Goal: Task Accomplishment & Management: Manage account settings

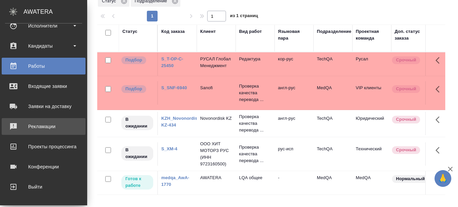
scroll to position [126, 0]
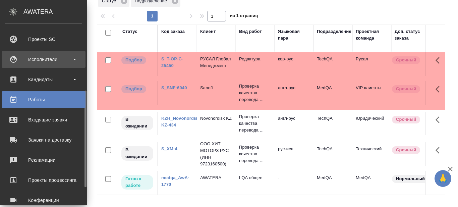
click at [76, 59] on div "Исполнители" at bounding box center [43, 59] width 77 height 10
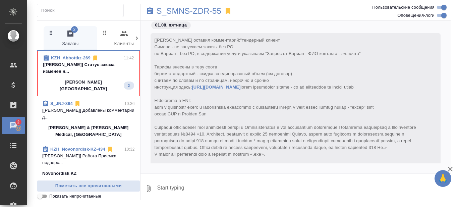
click at [95, 76] on span "KZH_Abbottkz-269 11:42 [Semenets Irina] Статус заказа изменен н... Abbott Kazak…" at bounding box center [88, 74] width 91 height 38
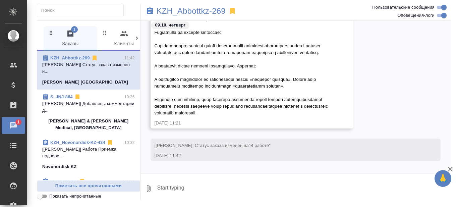
scroll to position [9657, 0]
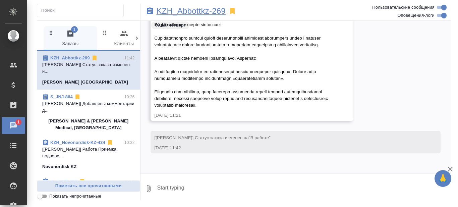
click at [190, 13] on p "KZH_Abbottkz-269" at bounding box center [191, 11] width 69 height 7
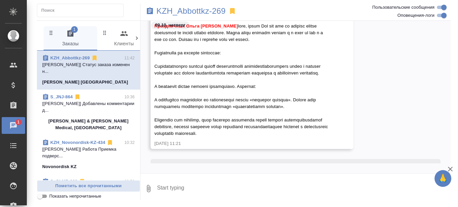
scroll to position [9634, 0]
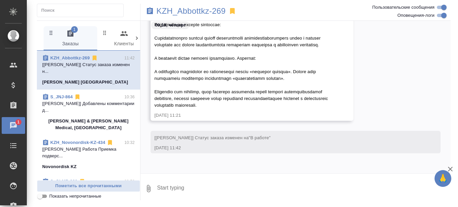
click at [184, 187] on textarea at bounding box center [304, 188] width 295 height 23
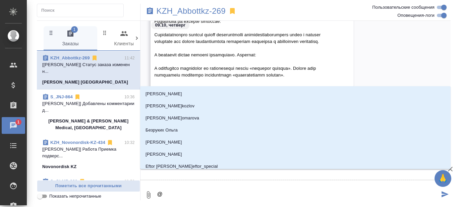
type textarea "@М"
type input "М"
type textarea "@Ма"
type input "Ма"
type textarea "@Мат"
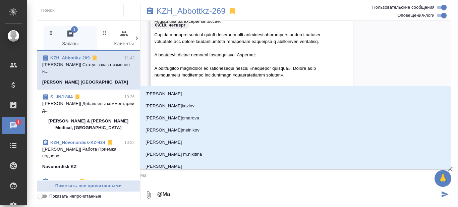
type input "Мат"
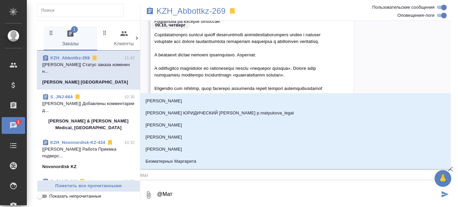
type textarea "@Матв"
type input "Матв"
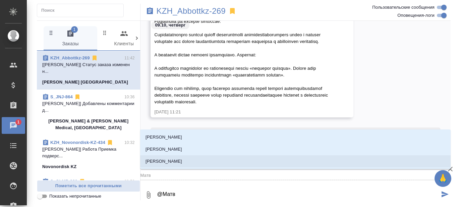
type textarea "@Матве"
type input "Матве"
type textarea "@Матвее"
type input "Матвее"
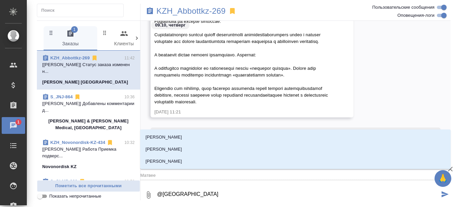
type textarea "@Матвеев"
type input "Матвеев"
type textarea "@Матвеева"
type input "Матвеева"
type textarea "@Матвеева"
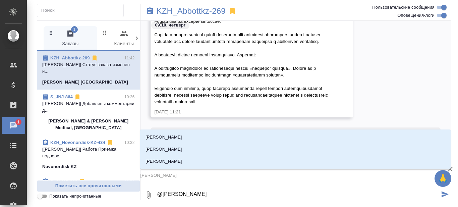
type input "Матвеева"
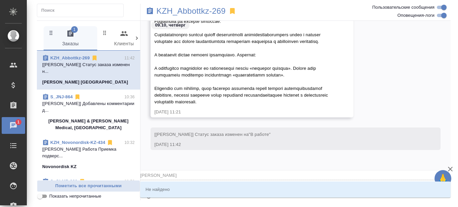
type textarea "@Матвеева А"
type input "Матвеева А"
type textarea "@Матвеева Ана"
type input "Матвеева Ана"
type textarea "@Матвеева Ан"
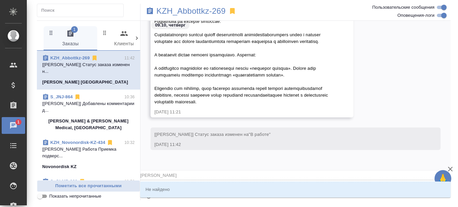
type input "Матвеева Ан"
type textarea "@Матвеева А"
type input "Матвеева А"
type textarea "@Матвеев"
type input "Матвеев"
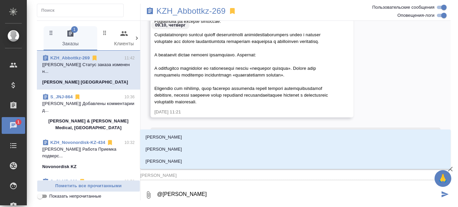
type textarea "@Матвее"
type input "Матвее"
type textarea "@Матве"
type input "Матве"
type textarea "@Матв"
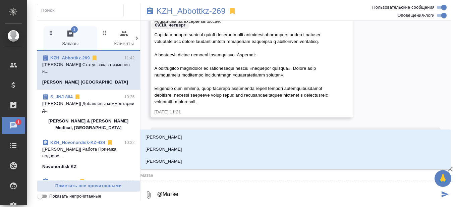
type input "Матв"
type textarea "@Мат"
type input "Мат"
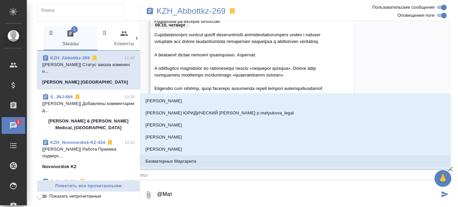
type textarea "@Ма"
type input "Ма"
type textarea "@М"
type input "М"
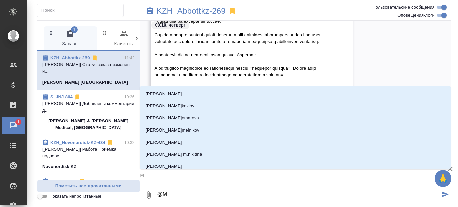
type textarea "@"
type textarea "@M"
type input "M"
type textarea "@Ma"
type input "Ma"
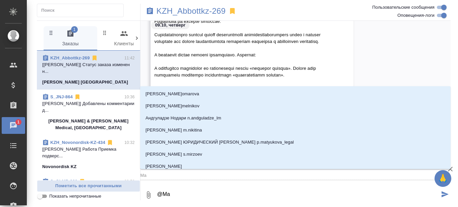
type textarea "@Mat"
type input "Mat"
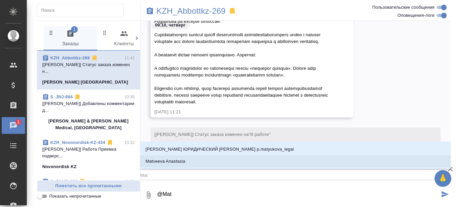
click at [188, 161] on li "Matveeva Anastasia" at bounding box center [295, 161] width 311 height 12
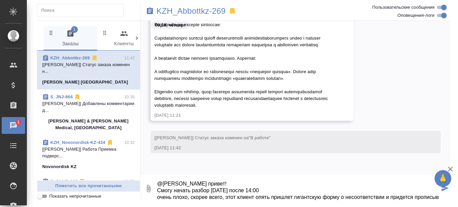
scroll to position [11, 0]
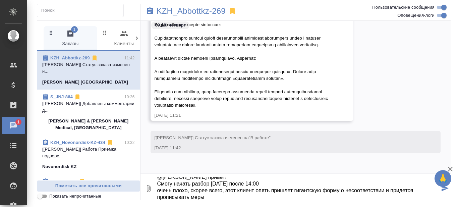
type textarea "@Matveeva Anastasia привет! Смогу начать разбор завтра после 14:00 очень плохо,…"
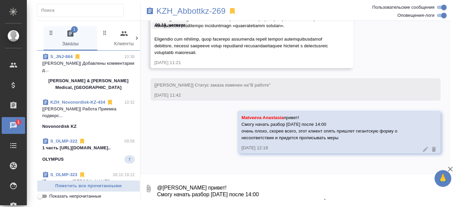
scroll to position [67, 0]
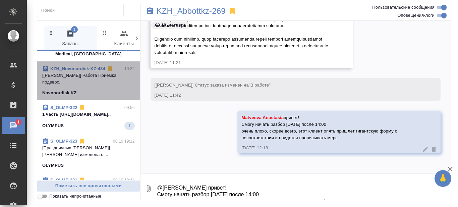
click at [100, 82] on p "[Петрова Валерия] Работа Приемка подверс..." at bounding box center [88, 78] width 93 height 13
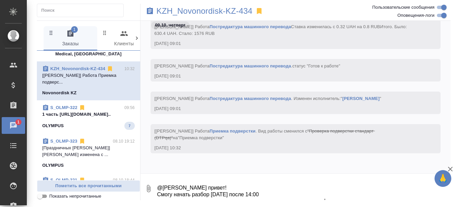
scroll to position [11834, 0]
click at [76, 68] on link "KZH_Novonordisk-KZ-434" at bounding box center [77, 68] width 55 height 5
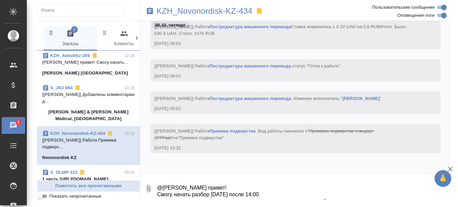
scroll to position [0, 0]
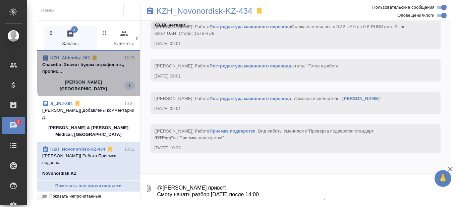
click at [99, 67] on p "Спасибо! Значит будем штрафовать, пропис..." at bounding box center [88, 67] width 93 height 13
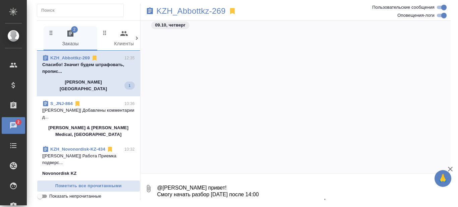
scroll to position [9781, 0]
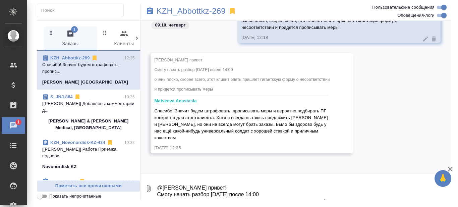
click at [179, 185] on textarea "@Matveeva Anastasia привет! Смогу начать разбор завтра после 14:00 очень плохо,…" at bounding box center [304, 188] width 295 height 23
type textarea "есть Камакина Наталья)"
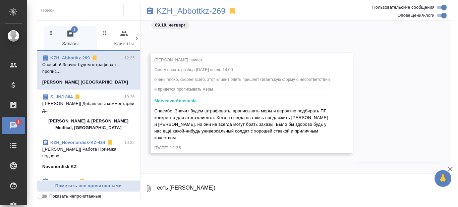
scroll to position [9813, 0]
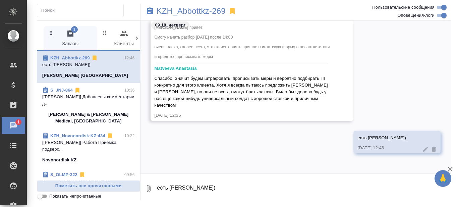
click at [422, 149] on icon at bounding box center [425, 149] width 7 height 7
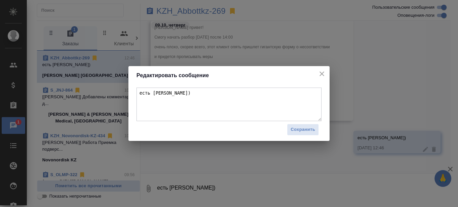
drag, startPoint x: 188, startPoint y: 100, endPoint x: 192, endPoint y: 101, distance: 4.1
click at [188, 101] on textarea "есть Камакина Наталья)" at bounding box center [229, 105] width 185 height 34
click at [199, 99] on textarea "есть Камакина Наталья)" at bounding box center [229, 105] width 185 height 34
type textarea "есть Камакина Наталья) но ее только под корра пока"
click at [306, 130] on span "Сохранить" at bounding box center [303, 130] width 24 height 8
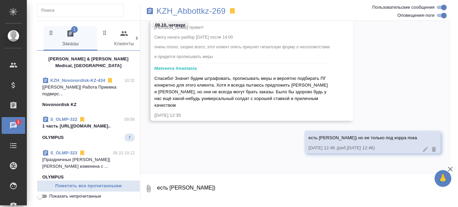
scroll to position [67, 0]
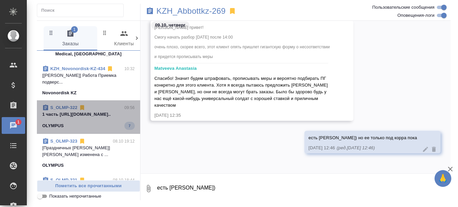
click at [92, 120] on span "S_OLMP-322 09:56 1 часть https://drive.awatera.com/apps/f... OLYMPUS 7" at bounding box center [88, 116] width 93 height 25
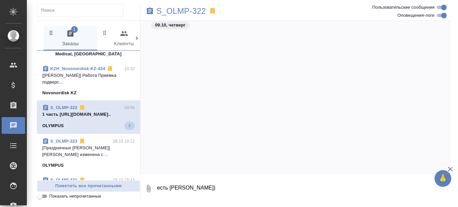
scroll to position [32485, 0]
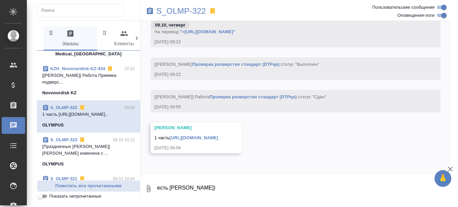
click at [98, 74] on p "[Петрова Валерия] Работа Приемка подверс..." at bounding box center [88, 78] width 93 height 13
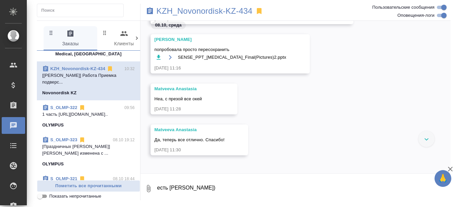
scroll to position [11435, 0]
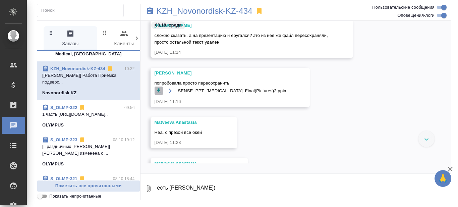
click at [157, 91] on icon "button" at bounding box center [158, 91] width 7 height 7
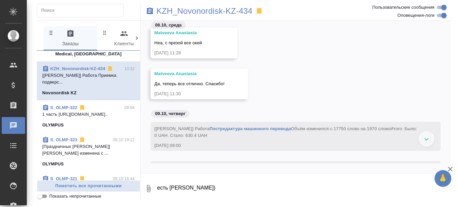
scroll to position [11536, 0]
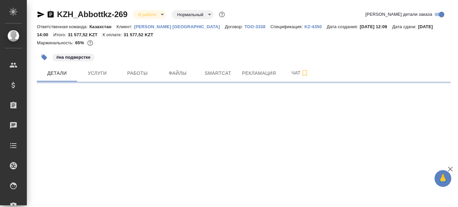
select select "RU"
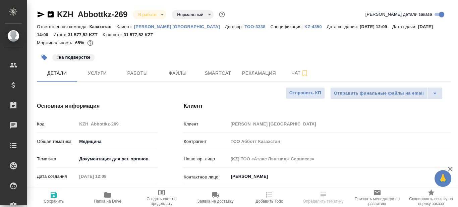
type textarea "x"
type input "Matveeva Anastasia"
type input "Юридический"
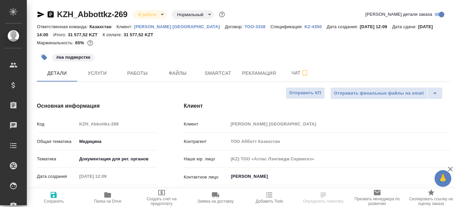
type input "[PERSON_NAME]"
type textarea "x"
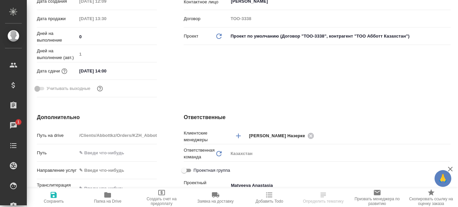
scroll to position [41, 0]
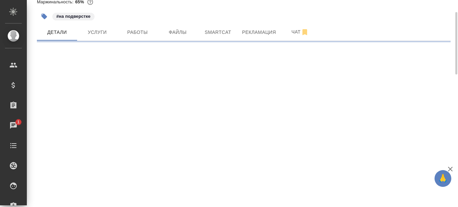
select select "RU"
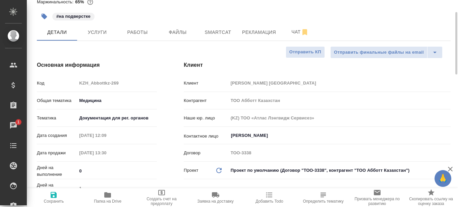
type textarea "x"
click at [109, 195] on icon "button" at bounding box center [107, 194] width 7 height 5
type textarea "x"
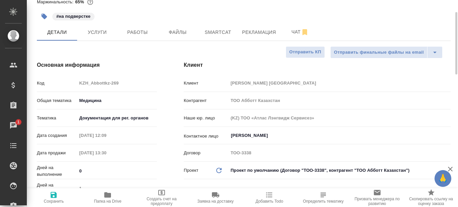
type textarea "x"
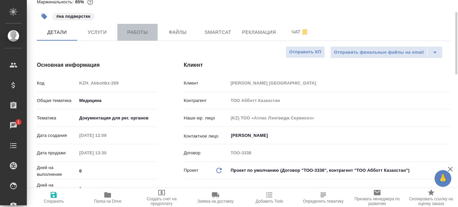
click at [145, 31] on span "Работы" at bounding box center [137, 32] width 32 height 8
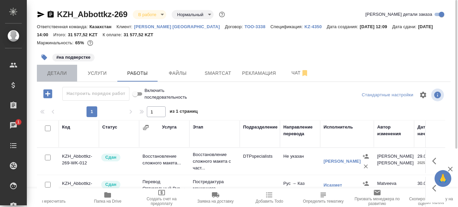
click at [59, 77] on span "Детали" at bounding box center [57, 73] width 32 height 8
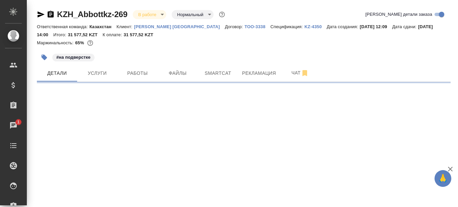
select select "RU"
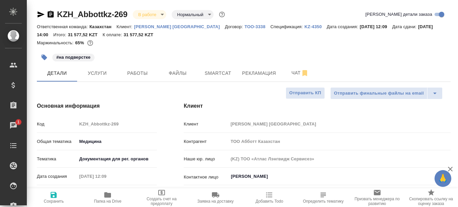
type textarea "x"
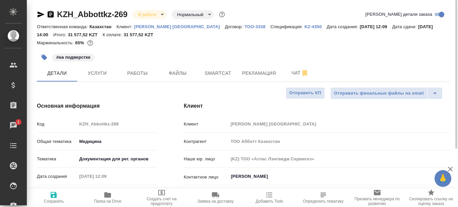
type textarea "x"
click at [258, 70] on span "Рекламация" at bounding box center [259, 73] width 34 height 8
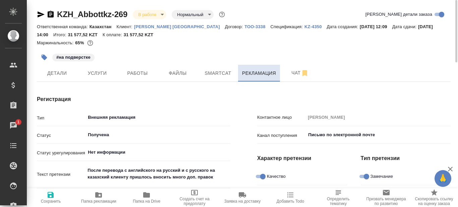
type textarea "x"
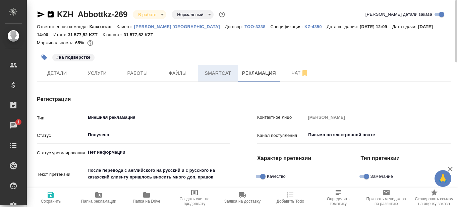
type textarea "x"
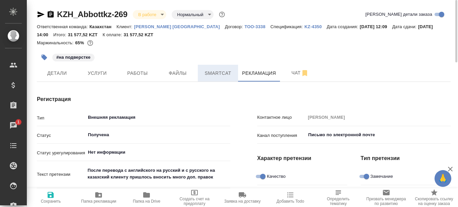
type textarea "x"
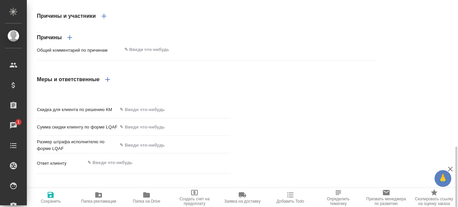
scroll to position [365, 0]
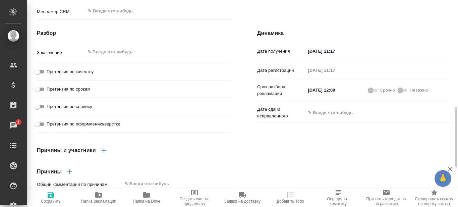
click at [282, 152] on div "Причины и участники Причины Общий комментарий по причинам x Меры и ответственные" at bounding box center [206, 181] width 367 height 104
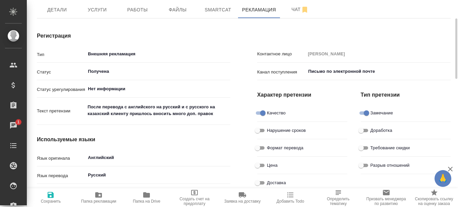
scroll to position [0, 0]
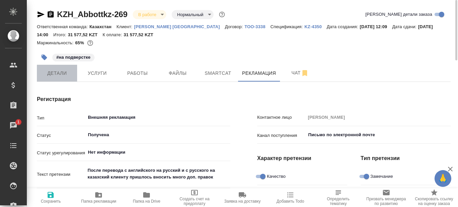
click at [60, 71] on span "Детали" at bounding box center [57, 73] width 32 height 8
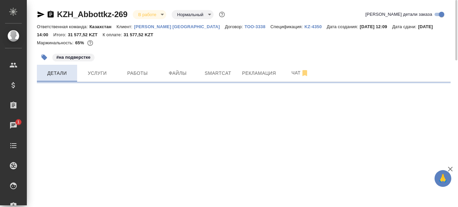
select select "RU"
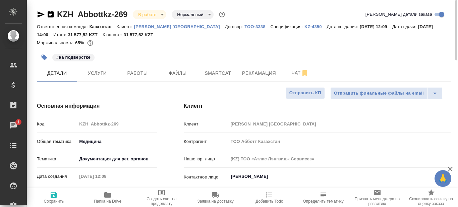
type textarea "x"
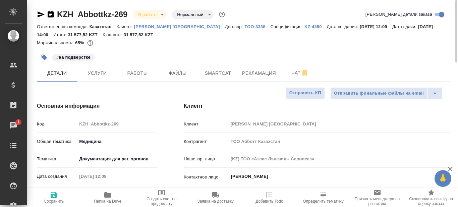
type textarea "x"
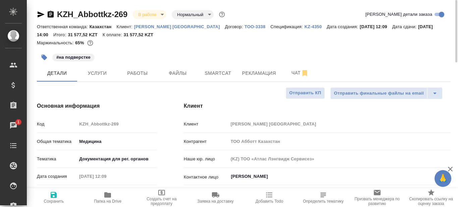
type textarea "x"
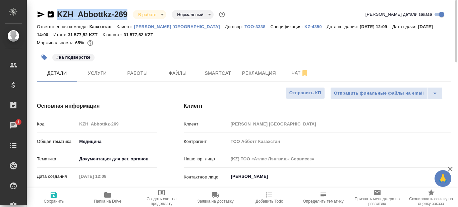
drag, startPoint x: 129, startPoint y: 12, endPoint x: 58, endPoint y: 17, distance: 71.0
click at [58, 17] on div "KZH_Abbottkz-269 В работе inProgress Нормальный normal" at bounding box center [132, 14] width 190 height 11
copy link "KZH_Abbottkz-269"
type textarea "x"
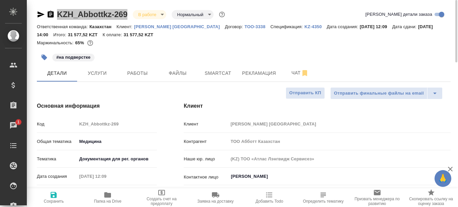
type textarea "x"
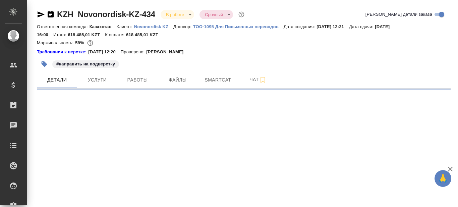
select select "RU"
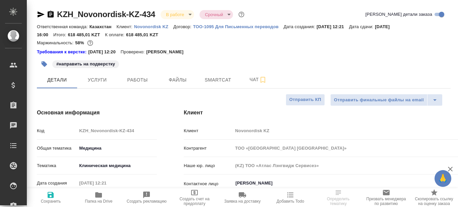
type textarea "x"
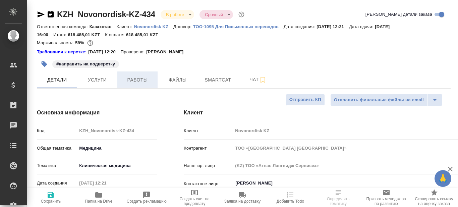
type textarea "x"
click at [131, 81] on span "Работы" at bounding box center [137, 80] width 32 height 8
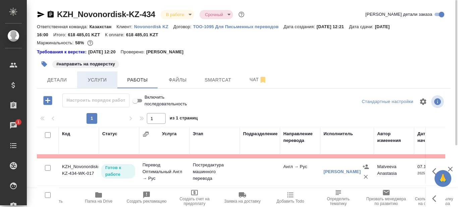
click at [100, 82] on span "Услуги" at bounding box center [97, 80] width 32 height 8
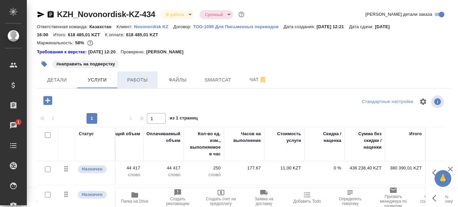
click at [145, 77] on span "Работы" at bounding box center [137, 80] width 32 height 8
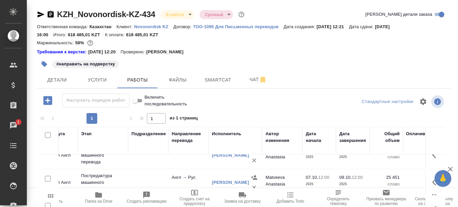
click at [316, 53] on div "Требования к верстке: 26.03.2025 12:20 Проверено: Петрова Валерия" at bounding box center [244, 52] width 414 height 7
click at [217, 81] on span "Smartcat" at bounding box center [218, 80] width 32 height 8
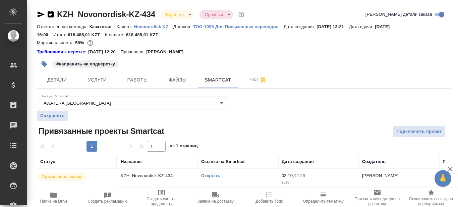
scroll to position [8, 0]
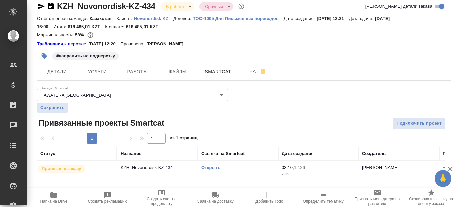
drag, startPoint x: 209, startPoint y: 167, endPoint x: 360, endPoint y: 113, distance: 160.1
click at [361, 112] on div "Аккаунт Smartcat AWATERA Ukraine 5ee731907ea86d4c189c28e6 Аккаунт Smartcat Сохр…" at bounding box center [244, 135] width 414 height 99
click at [133, 167] on p "KZH_Novonordisk-KZ-434" at bounding box center [158, 167] width 74 height 7
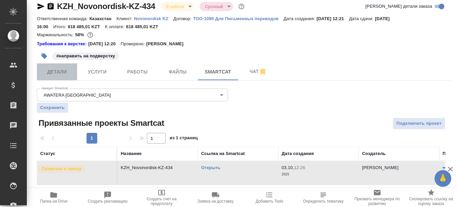
click at [60, 69] on span "Детали" at bounding box center [57, 72] width 32 height 8
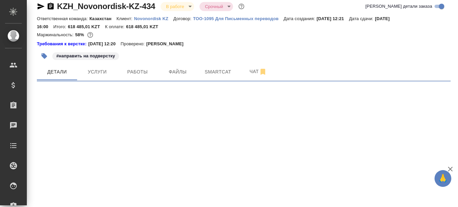
select select "RU"
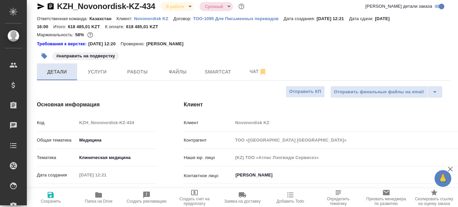
type textarea "x"
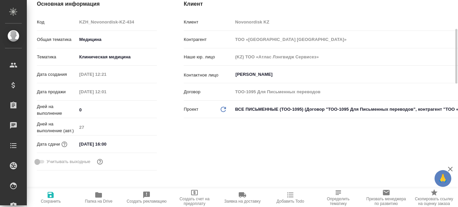
scroll to position [209, 0]
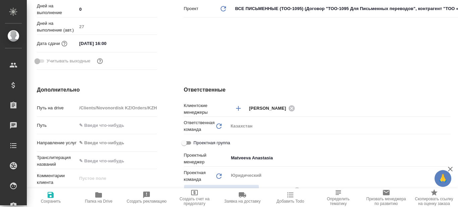
type textarea "x"
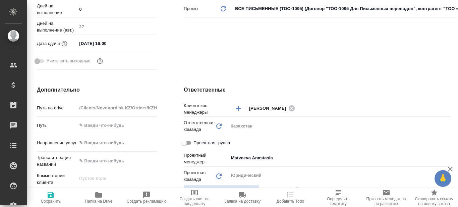
type textarea "x"
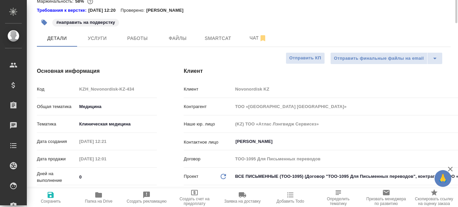
scroll to position [0, 0]
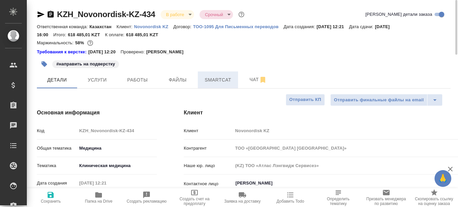
click at [219, 81] on span "Smartcat" at bounding box center [218, 80] width 32 height 8
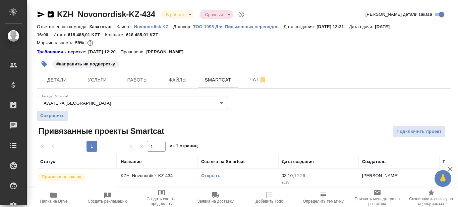
click at [212, 175] on link "Открыть" at bounding box center [210, 175] width 19 height 5
click at [215, 176] on link "Открыть" at bounding box center [210, 175] width 19 height 5
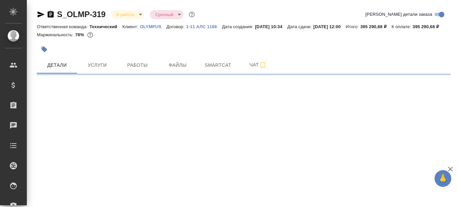
select select "RU"
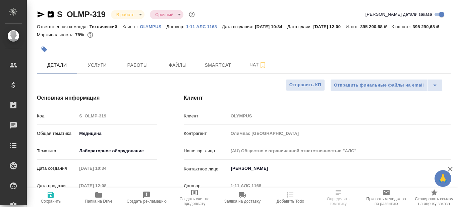
type textarea "x"
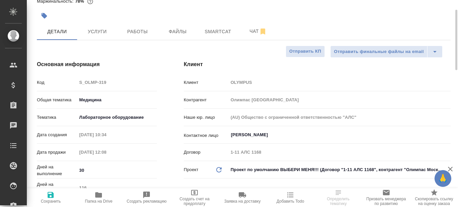
click at [133, 127] on body "🙏 .cls-1 fill:#fff; AWATERA Prazdnichnykh [PERSON_NAME] Спецификации Заказы Чат…" at bounding box center [229, 103] width 458 height 207
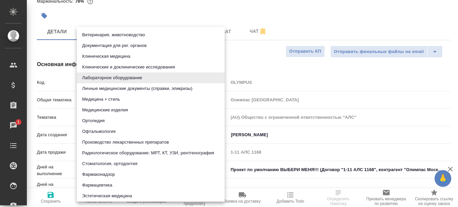
click at [113, 110] on li "Медицинские изделия" at bounding box center [151, 110] width 148 height 11
type input "5a8b8b956a9677013d343dd7"
type textarea "x"
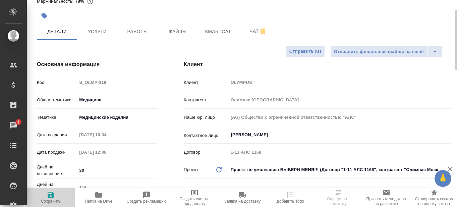
click at [51, 197] on icon "button" at bounding box center [51, 195] width 6 height 6
type textarea "x"
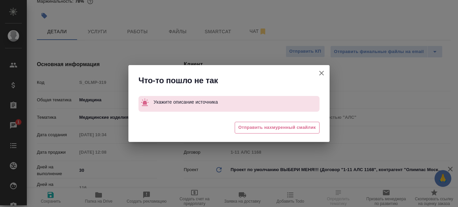
click at [322, 72] on icon "button" at bounding box center [322, 73] width 8 height 8
type textarea "x"
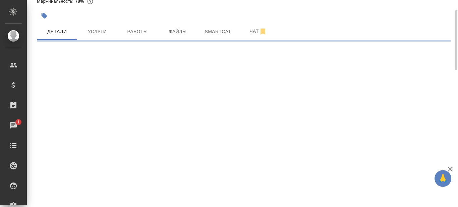
select select "RU"
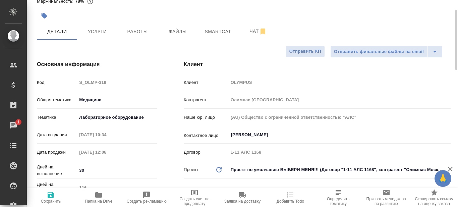
type textarea "x"
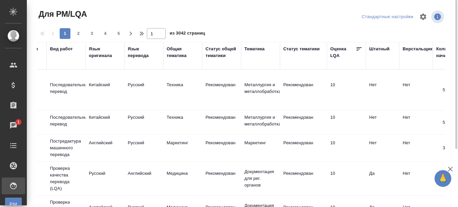
scroll to position [0, 241]
drag, startPoint x: 294, startPoint y: 48, endPoint x: 296, endPoint y: 67, distance: 19.6
click at [294, 47] on div "Статус тематики" at bounding box center [301, 49] width 36 height 7
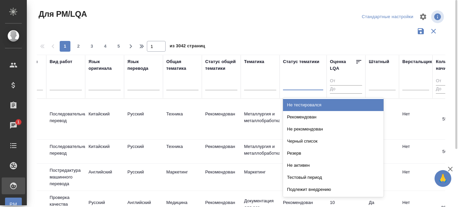
click at [295, 87] on div at bounding box center [303, 84] width 40 height 10
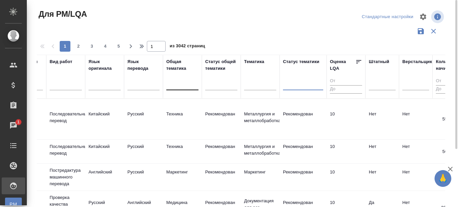
click at [186, 87] on div at bounding box center [182, 84] width 32 height 10
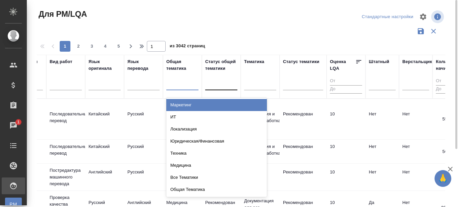
click at [217, 87] on div at bounding box center [221, 84] width 32 height 10
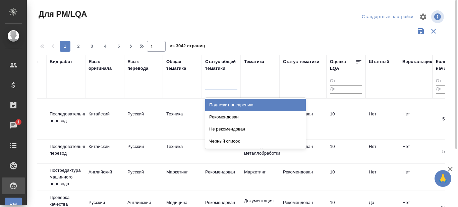
click at [257, 35] on div at bounding box center [241, 31] width 409 height 13
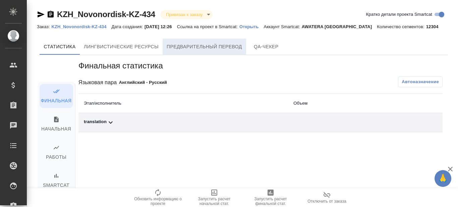
click at [199, 47] on span "Предварительный перевод" at bounding box center [204, 47] width 75 height 8
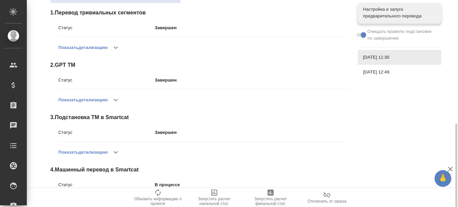
scroll to position [159, 0]
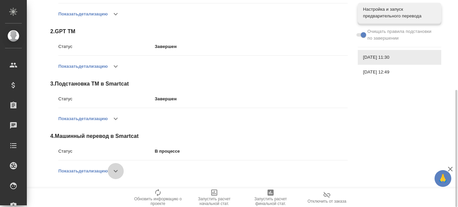
click at [116, 169] on icon "button" at bounding box center [116, 171] width 8 height 8
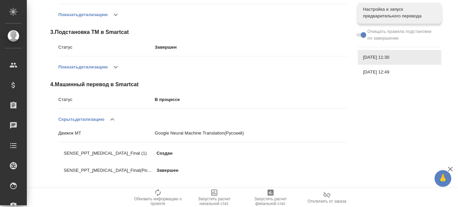
click at [113, 117] on icon "button" at bounding box center [112, 119] width 8 height 8
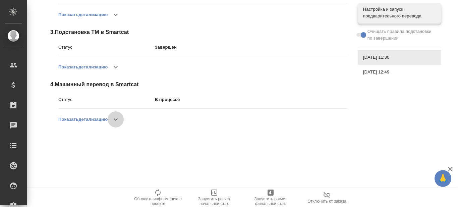
click at [118, 123] on icon "button" at bounding box center [116, 119] width 8 height 8
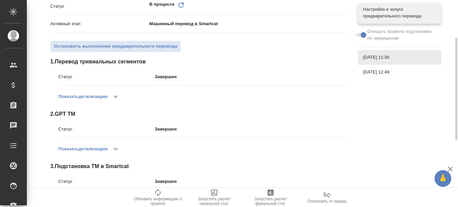
scroll to position [0, 0]
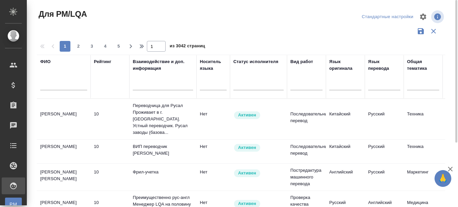
click at [50, 86] on input "text" at bounding box center [63, 86] width 47 height 8
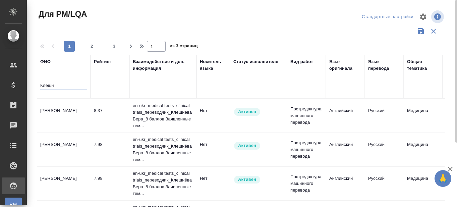
click at [62, 113] on td "[PERSON_NAME]" at bounding box center [64, 115] width 54 height 23
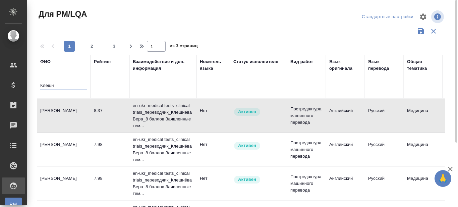
drag, startPoint x: 58, startPoint y: 84, endPoint x: 30, endPoint y: 88, distance: 28.1
click at [30, 87] on div "Для PM/LQA Стандартные настройки 1 2 3 1 из 3 страниц ФИО Клешн Рейтинг Взаимод…" at bounding box center [242, 150] width 431 height 300
click at [61, 83] on input "Клешн" at bounding box center [63, 86] width 47 height 8
click at [49, 84] on input "Клешн" at bounding box center [63, 86] width 47 height 8
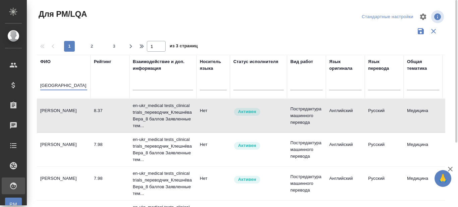
type input "варваринск"
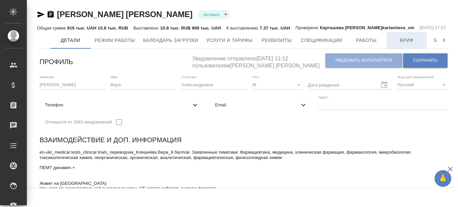
click at [401, 43] on span "Бриф" at bounding box center [407, 40] width 32 height 8
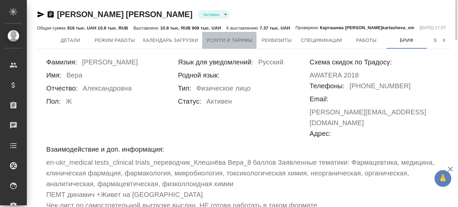
click at [232, 42] on span "Услуги и тарифы" at bounding box center [229, 40] width 46 height 8
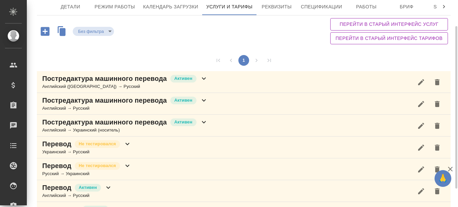
scroll to position [57, 0]
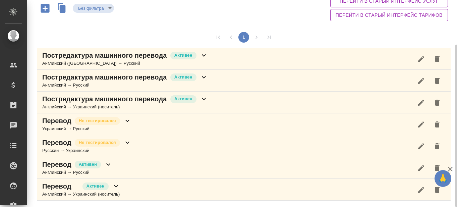
click at [204, 99] on icon at bounding box center [204, 99] width 8 height 8
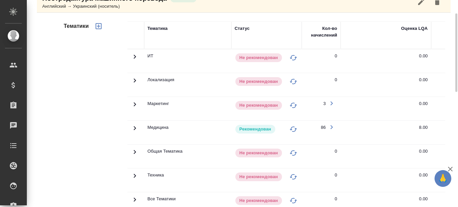
scroll to position [124, 0]
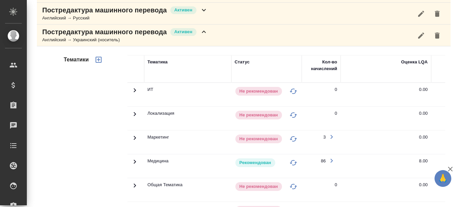
click at [205, 31] on icon at bounding box center [204, 32] width 8 height 8
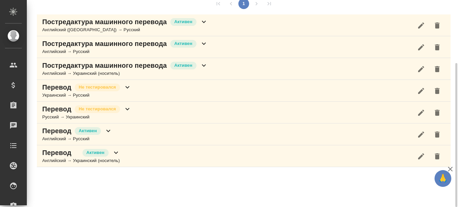
scroll to position [57, 0]
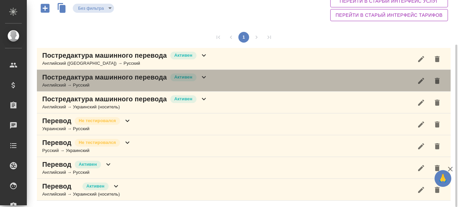
click at [204, 78] on icon at bounding box center [204, 77] width 4 height 2
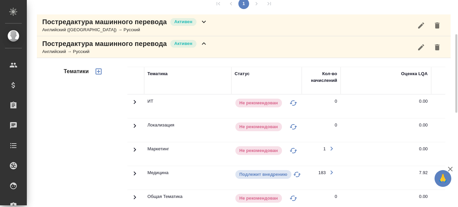
scroll to position [124, 0]
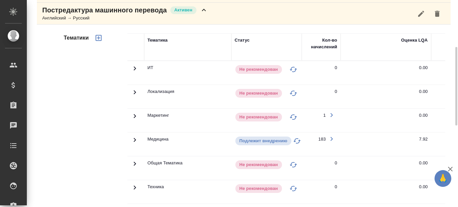
click at [134, 141] on icon at bounding box center [135, 140] width 2 height 4
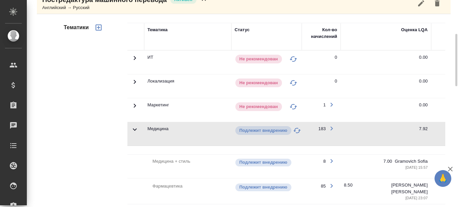
scroll to position [101, 0]
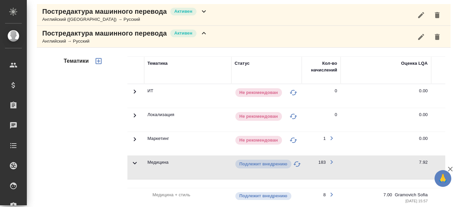
click at [135, 163] on icon at bounding box center [135, 163] width 4 height 2
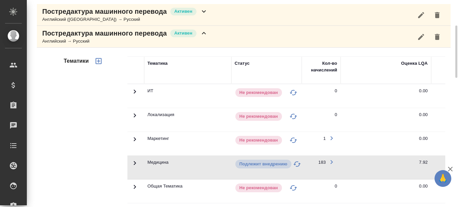
scroll to position [67, 0]
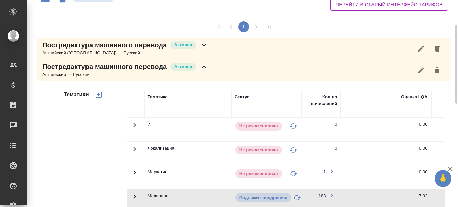
click at [204, 45] on icon at bounding box center [204, 45] width 4 height 2
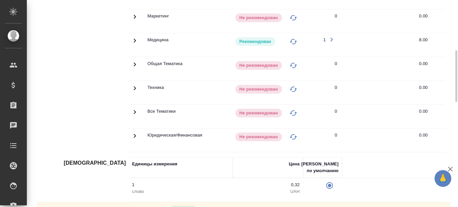
scroll to position [134, 0]
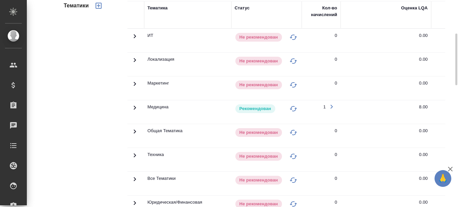
click at [135, 107] on icon at bounding box center [135, 108] width 2 height 4
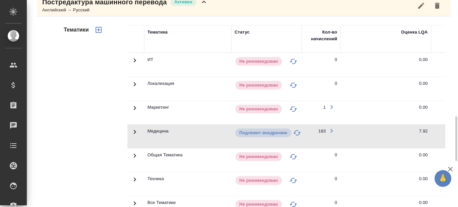
scroll to position [570, 0]
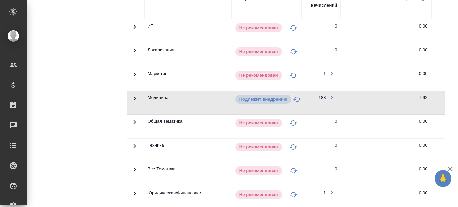
click at [134, 102] on icon at bounding box center [135, 98] width 8 height 8
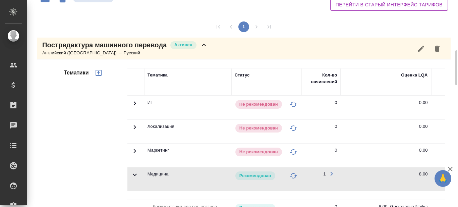
scroll to position [134, 0]
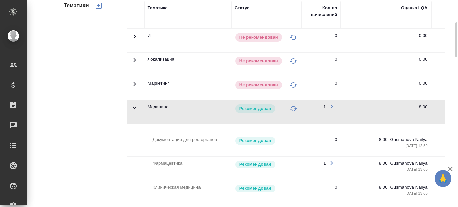
click at [135, 107] on icon at bounding box center [135, 108] width 8 height 8
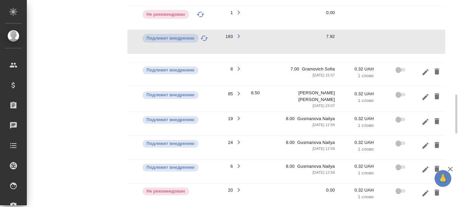
scroll to position [0, 102]
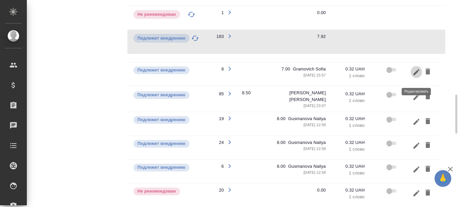
click at [416, 75] on icon "button" at bounding box center [417, 72] width 6 height 6
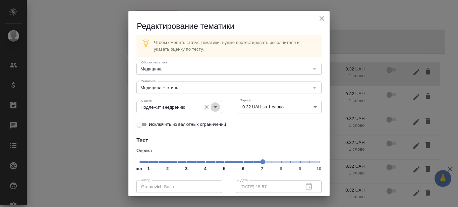
click at [213, 106] on icon "Open" at bounding box center [215, 107] width 8 height 8
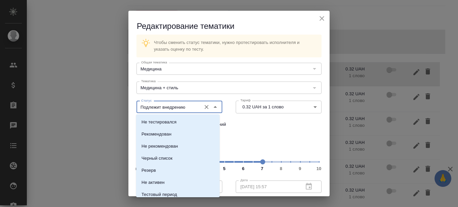
scroll to position [15, 0]
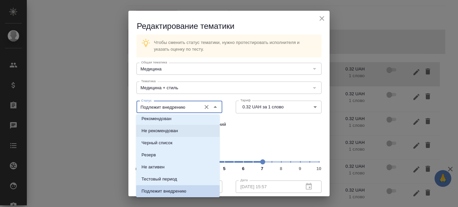
click at [159, 132] on p "Не рекомендован" at bounding box center [160, 130] width 37 height 7
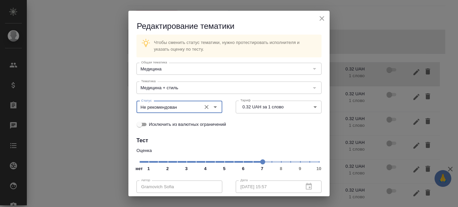
type input "Не рекомендован"
click at [264, 129] on div "Исключить из валютных ограничений" at bounding box center [229, 124] width 185 height 14
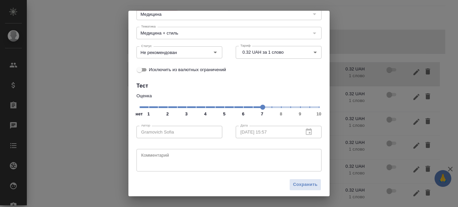
scroll to position [57, 0]
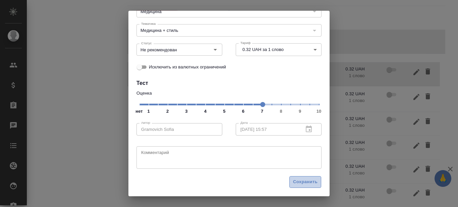
click at [300, 180] on span "Сохранить" at bounding box center [305, 182] width 24 height 8
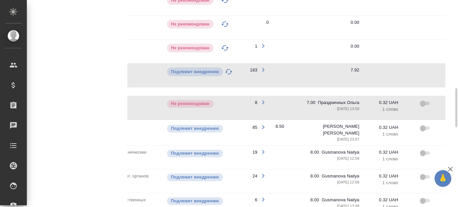
scroll to position [0, 102]
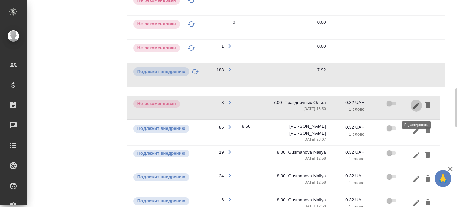
click at [416, 110] on icon "button" at bounding box center [417, 106] width 8 height 8
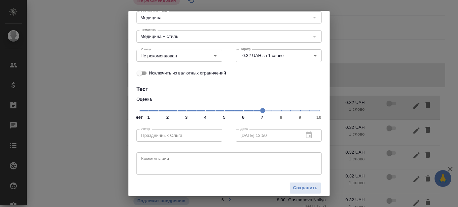
scroll to position [57, 0]
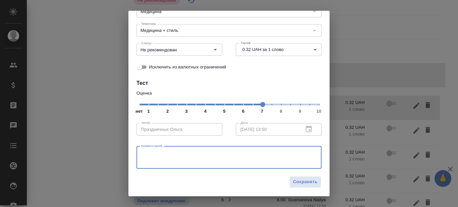
click at [186, 156] on textarea at bounding box center [229, 157] width 176 height 15
drag, startPoint x: 186, startPoint y: 156, endPoint x: 164, endPoint y: 153, distance: 21.6
click at [186, 156] on textarea "со стилем" at bounding box center [229, 157] width 176 height 15
click at [174, 157] on textarea "со стилем" at bounding box center [229, 157] width 176 height 15
drag, startPoint x: 170, startPoint y: 152, endPoint x: 141, endPoint y: 154, distance: 29.3
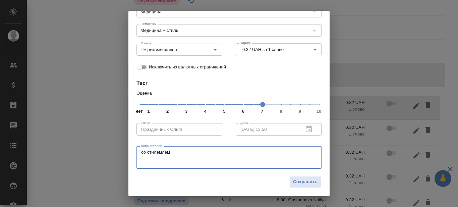
click at [141, 153] on div "со стилемлем Комментарий" at bounding box center [229, 157] width 185 height 22
type textarea "склонна к перегруженным формулировкам, ставить в крайнем случае"
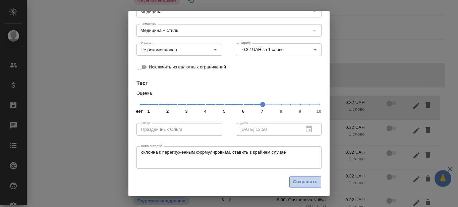
click at [301, 183] on span "Сохранить" at bounding box center [305, 182] width 24 height 8
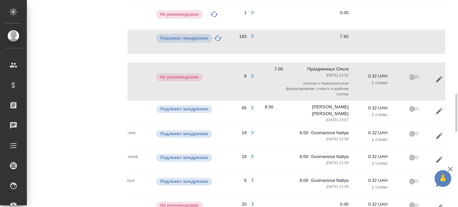
scroll to position [0, 102]
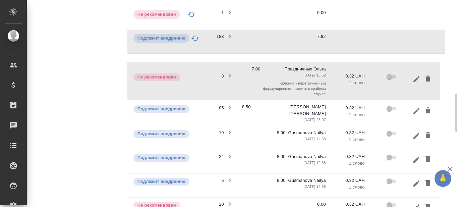
click at [416, 114] on icon "button" at bounding box center [417, 111] width 8 height 8
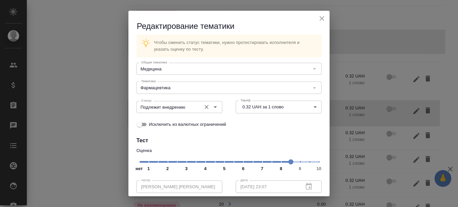
click at [210, 112] on div "Подлежит внедрению Статус" at bounding box center [180, 107] width 86 height 12
click at [214, 106] on icon "Open" at bounding box center [215, 107] width 8 height 8
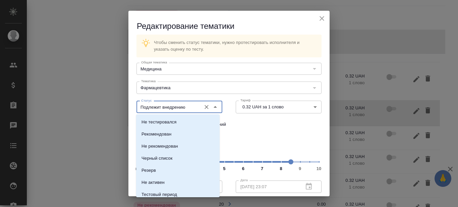
scroll to position [15, 0]
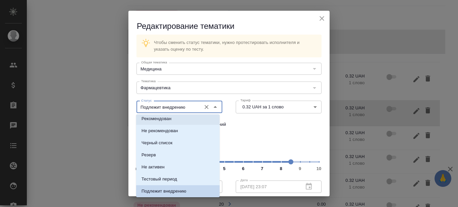
click at [176, 121] on li "Рекомендован" at bounding box center [178, 119] width 84 height 12
type input "Рекомендован"
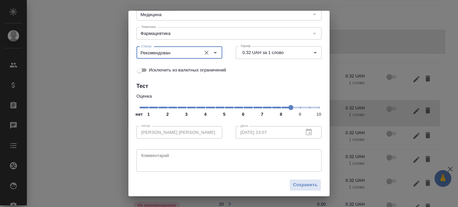
scroll to position [57, 0]
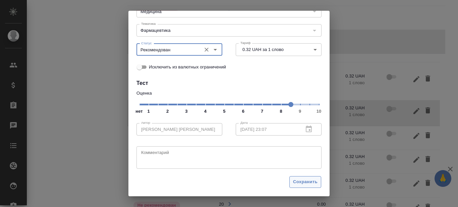
click at [299, 184] on span "Сохранить" at bounding box center [305, 182] width 24 height 8
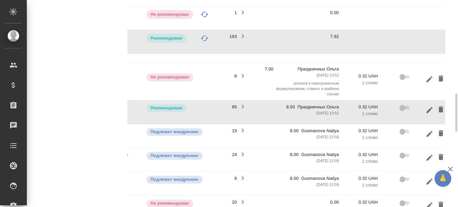
scroll to position [0, 93]
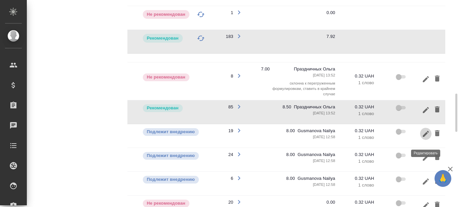
click at [425, 138] on icon "button" at bounding box center [426, 134] width 8 height 8
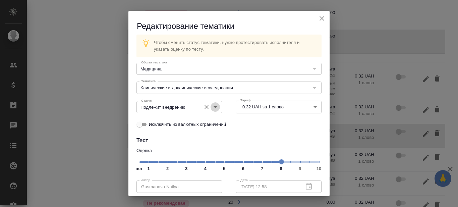
click at [214, 107] on icon "Open" at bounding box center [215, 107] width 3 height 2
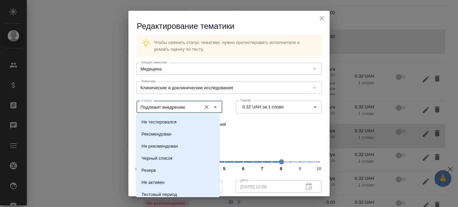
scroll to position [15, 0]
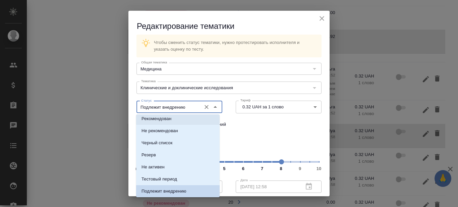
click at [159, 122] on p "Рекомендован" at bounding box center [157, 118] width 30 height 7
type input "Рекомендован"
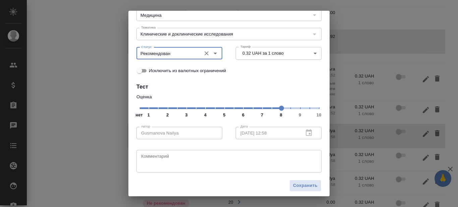
scroll to position [57, 0]
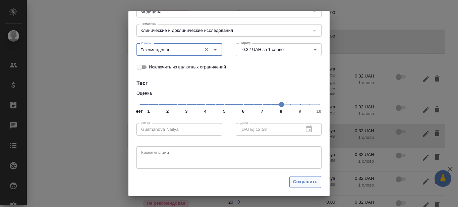
click at [298, 184] on span "Сохранить" at bounding box center [305, 182] width 24 height 8
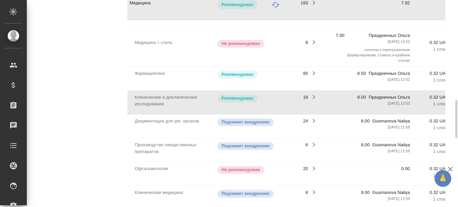
scroll to position [0, 19]
click at [383, 130] on p "28.04.2025, 12:58" at bounding box center [390, 126] width 38 height 5
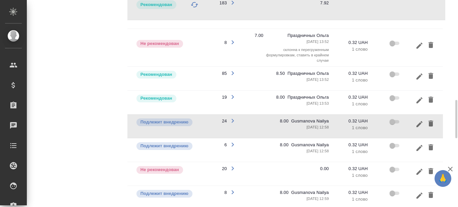
scroll to position [0, 102]
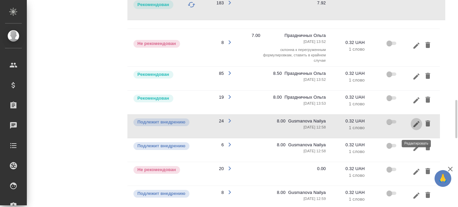
click at [416, 127] on icon "button" at bounding box center [417, 124] width 6 height 6
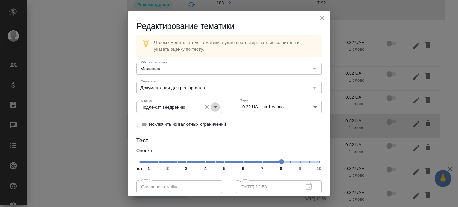
click at [212, 108] on icon "Open" at bounding box center [215, 107] width 8 height 8
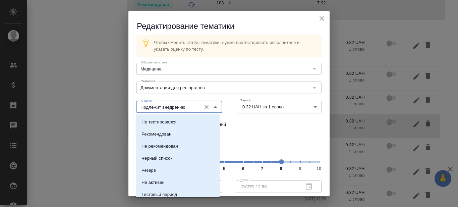
scroll to position [15, 0]
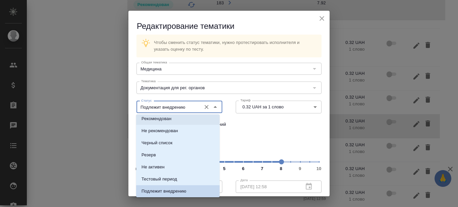
click at [161, 118] on p "Рекомендован" at bounding box center [157, 118] width 30 height 7
type input "Рекомендован"
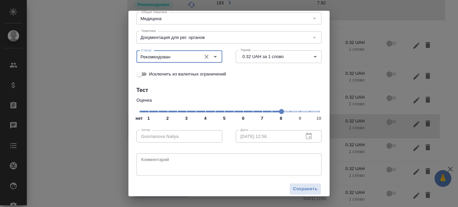
scroll to position [57, 0]
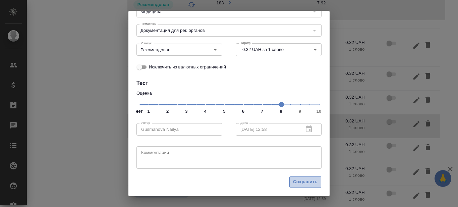
click at [302, 183] on span "Сохранить" at bounding box center [305, 182] width 24 height 8
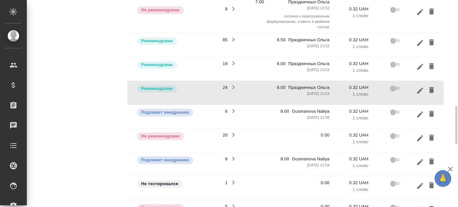
scroll to position [0, 102]
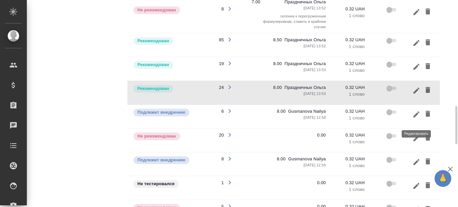
click at [414, 118] on icon "button" at bounding box center [417, 114] width 8 height 8
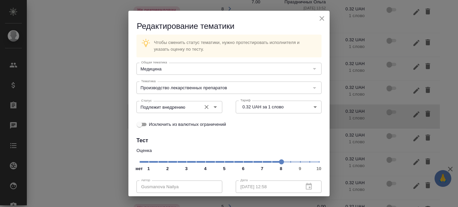
click at [214, 107] on icon "Open" at bounding box center [215, 107] width 3 height 2
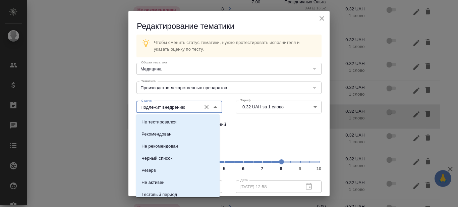
scroll to position [15, 0]
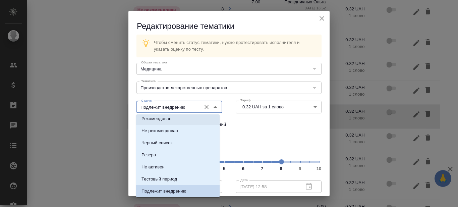
click at [167, 119] on p "Рекомендован" at bounding box center [157, 118] width 30 height 7
type input "Рекомендован"
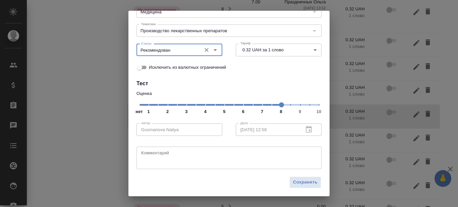
scroll to position [57, 0]
click at [300, 184] on span "Сохранить" at bounding box center [305, 182] width 24 height 8
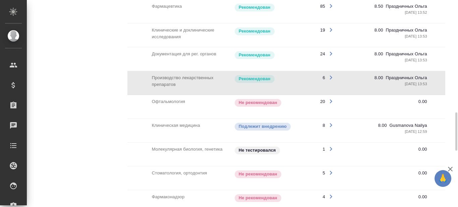
scroll to position [0, 1]
click at [255, 106] on p "Не рекомендован" at bounding box center [257, 102] width 39 height 7
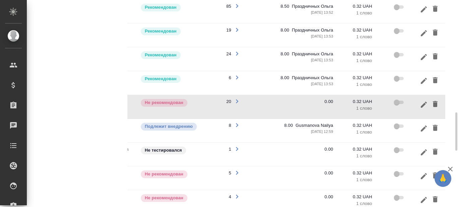
scroll to position [0, 102]
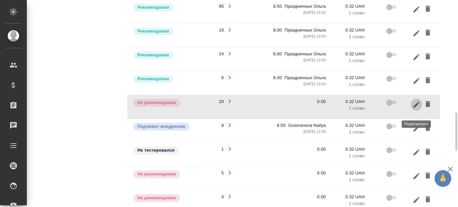
click at [417, 109] on icon "button" at bounding box center [417, 105] width 8 height 8
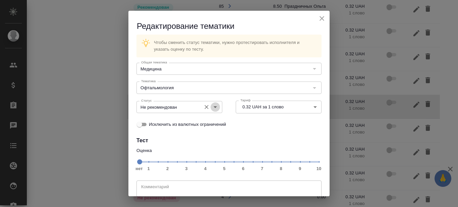
click at [213, 108] on icon "Open" at bounding box center [215, 107] width 8 height 8
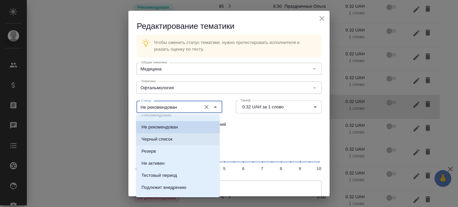
scroll to position [28, 0]
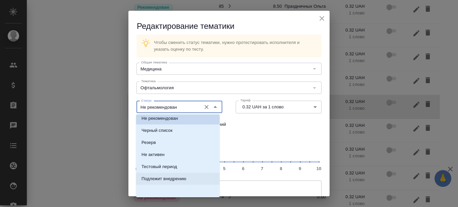
click at [168, 179] on p "Подлежит внедрению" at bounding box center [164, 178] width 45 height 7
type input "Подлежит внедрению"
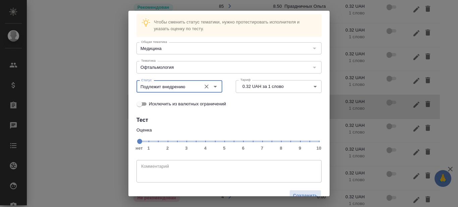
scroll to position [34, 0]
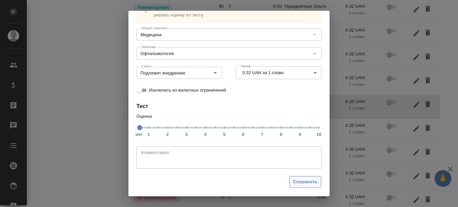
click at [300, 182] on span "Сохранить" at bounding box center [305, 182] width 24 height 8
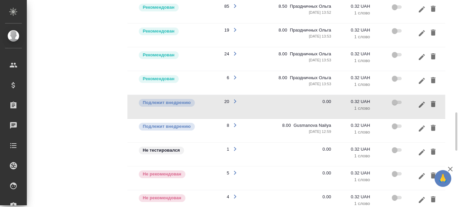
scroll to position [0, 102]
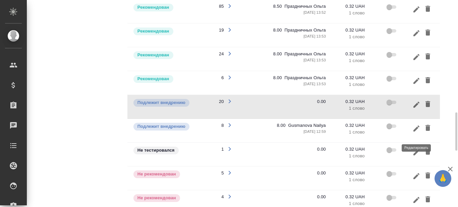
click at [418, 132] on icon "button" at bounding box center [417, 128] width 8 height 8
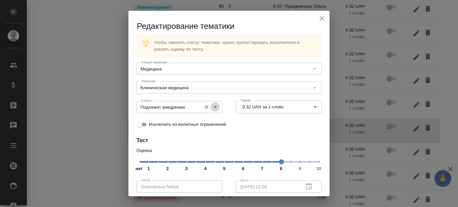
click at [213, 105] on icon "Open" at bounding box center [215, 107] width 8 height 8
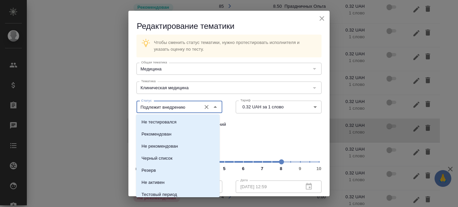
scroll to position [15, 0]
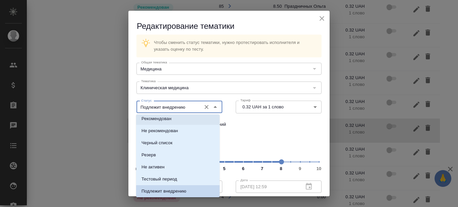
click at [167, 119] on p "Рекомендован" at bounding box center [157, 118] width 30 height 7
type input "Рекомендован"
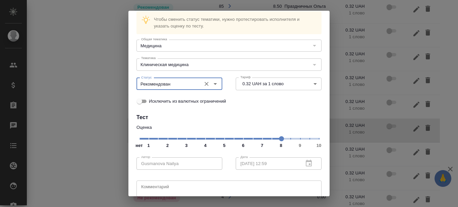
scroll to position [57, 0]
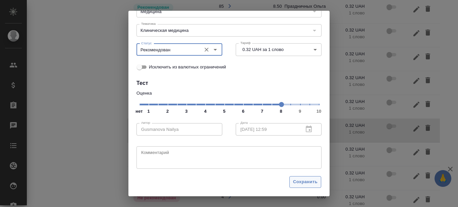
click at [299, 182] on span "Сохранить" at bounding box center [305, 182] width 24 height 8
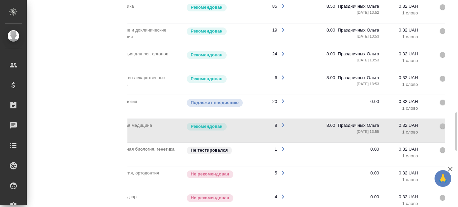
scroll to position [0, 102]
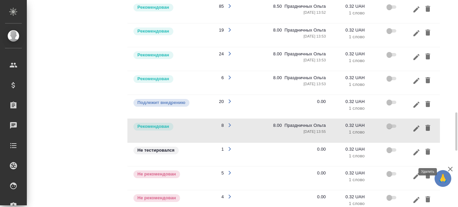
click at [428, 155] on icon "button" at bounding box center [428, 152] width 5 height 6
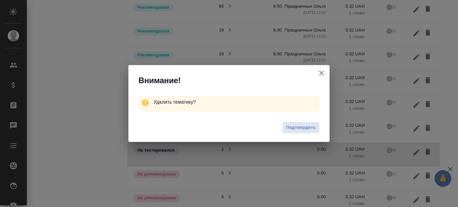
click at [306, 127] on span "Подтвердить" at bounding box center [301, 128] width 30 height 8
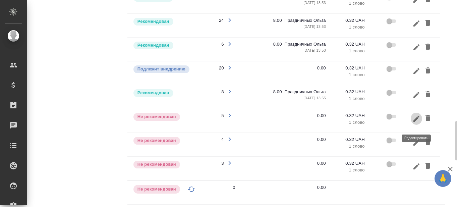
click at [418, 123] on icon "button" at bounding box center [417, 119] width 8 height 8
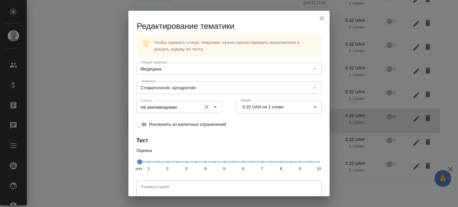
click at [214, 106] on icon "Open" at bounding box center [215, 107] width 8 height 8
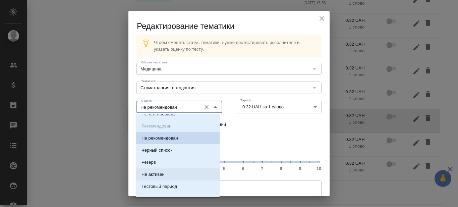
scroll to position [0, 0]
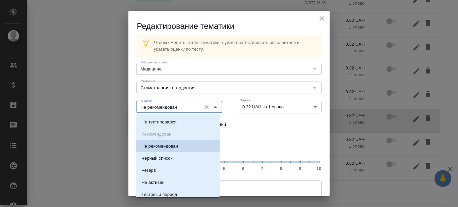
click at [156, 132] on ul "Не тестировался Рекомендован Не рекомендован Черный список Резерв Не активен Те…" at bounding box center [178, 169] width 84 height 97
click at [157, 134] on ul "Не тестировался Рекомендован Не рекомендован Черный список Резерв Не активен Те…" at bounding box center [178, 169] width 84 height 97
drag, startPoint x: 157, startPoint y: 134, endPoint x: 167, endPoint y: 136, distance: 10.6
click at [157, 134] on ul "Не тестировался Рекомендован Не рекомендован Черный список Резерв Не активен Те…" at bounding box center [178, 169] width 84 height 97
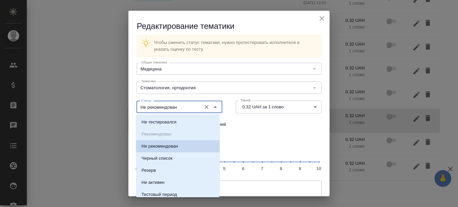
click at [264, 137] on h4 "Тест" at bounding box center [229, 141] width 185 height 8
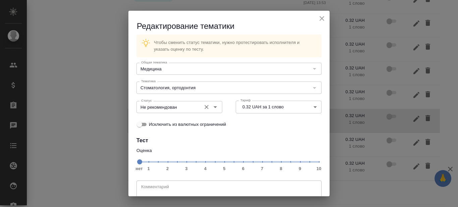
click at [214, 107] on icon "Open" at bounding box center [215, 107] width 3 height 2
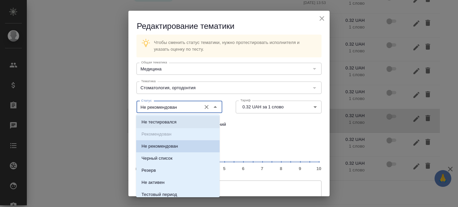
click at [164, 133] on ul "Не тестировался Рекомендован Не рекомендован Черный список Резерв Не активен Те…" at bounding box center [178, 169] width 84 height 97
click at [164, 134] on ul "Не тестировался Рекомендован Не рекомендован Черный список Резерв Не активен Те…" at bounding box center [178, 169] width 84 height 97
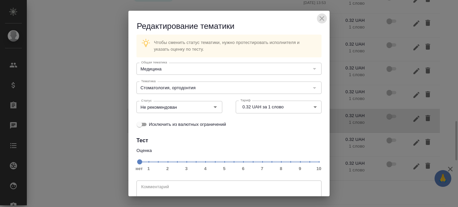
drag, startPoint x: 316, startPoint y: 18, endPoint x: 307, endPoint y: 47, distance: 30.1
click at [318, 18] on icon "close" at bounding box center [322, 18] width 8 height 8
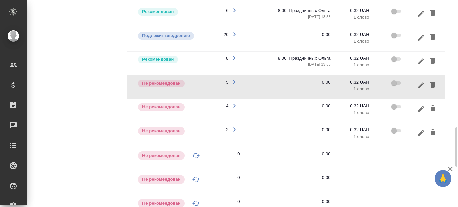
scroll to position [0, 102]
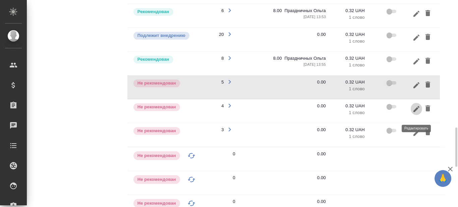
click at [418, 113] on icon "button" at bounding box center [417, 109] width 8 height 8
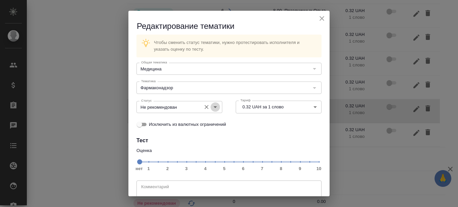
click at [214, 106] on icon "Open" at bounding box center [215, 107] width 8 height 8
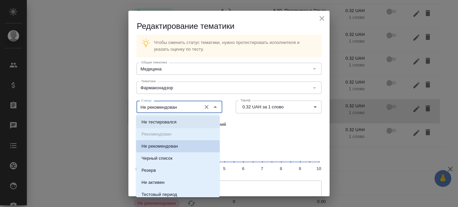
click at [163, 138] on ul "Не тестировался Рекомендован Не рекомендован Черный список Резерв Не активен Те…" at bounding box center [178, 169] width 84 height 97
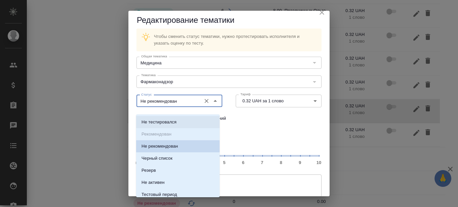
scroll to position [0, 0]
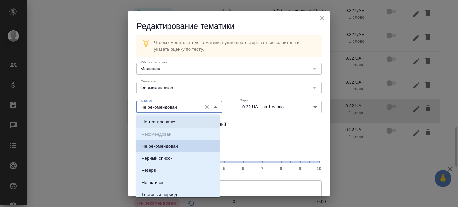
drag, startPoint x: 316, startPoint y: 17, endPoint x: 299, endPoint y: 74, distance: 58.9
click at [318, 17] on icon "close" at bounding box center [322, 18] width 8 height 8
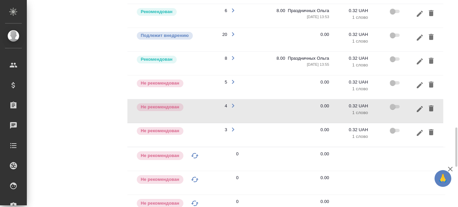
scroll to position [0, 102]
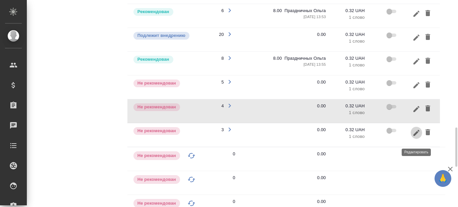
click at [417, 136] on icon "button" at bounding box center [417, 132] width 6 height 6
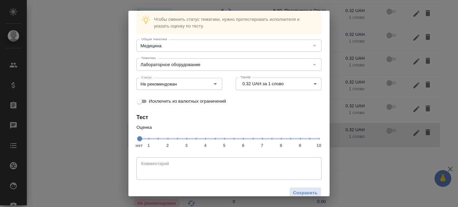
scroll to position [34, 0]
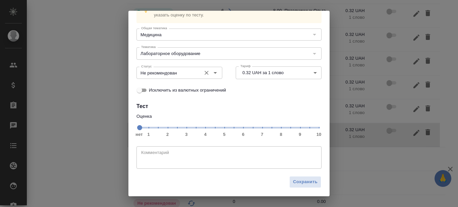
click at [212, 73] on icon "Open" at bounding box center [215, 73] width 8 height 8
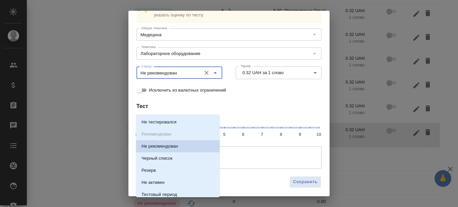
scroll to position [0, 0]
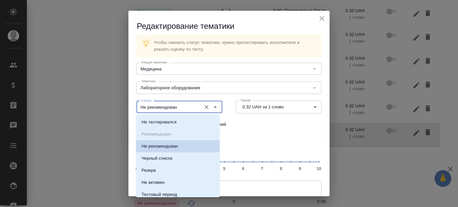
click at [320, 17] on icon "close" at bounding box center [322, 18] width 5 height 5
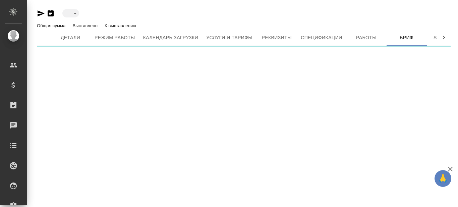
type input "active"
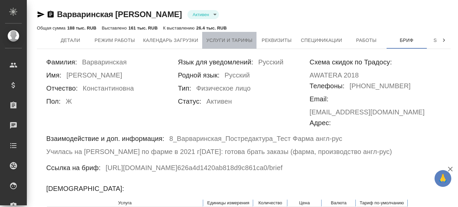
click at [238, 41] on span "Услуги и тарифы" at bounding box center [229, 40] width 46 height 8
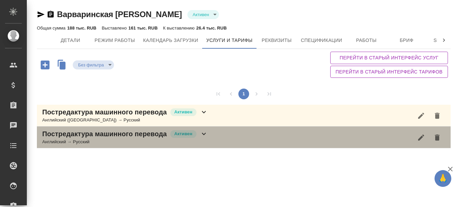
click at [204, 133] on icon at bounding box center [204, 134] width 8 height 8
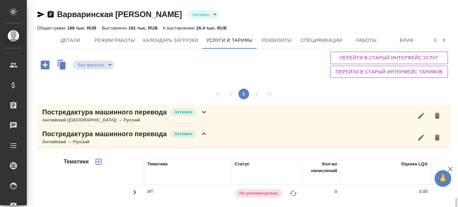
scroll to position [134, 0]
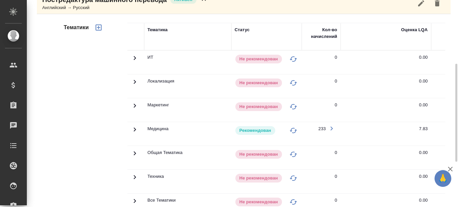
click at [132, 128] on icon at bounding box center [135, 129] width 8 height 8
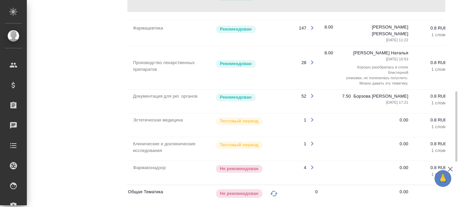
scroll to position [0, 20]
click at [311, 141] on icon "button" at bounding box center [312, 144] width 8 height 8
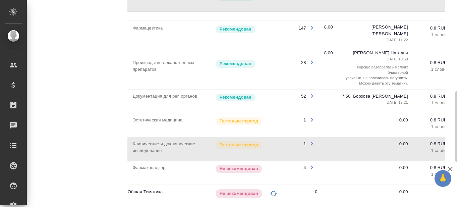
scroll to position [0, 102]
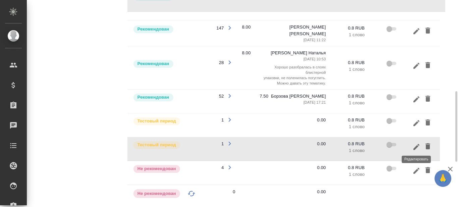
click at [416, 143] on icon "button" at bounding box center [417, 147] width 8 height 8
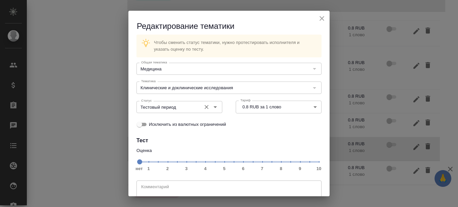
click at [214, 107] on icon "Open" at bounding box center [215, 107] width 3 height 2
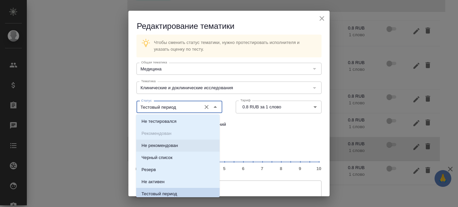
scroll to position [0, 0]
click at [179, 146] on li "Не рекомендован" at bounding box center [178, 146] width 84 height 12
type input "Не рекомендован"
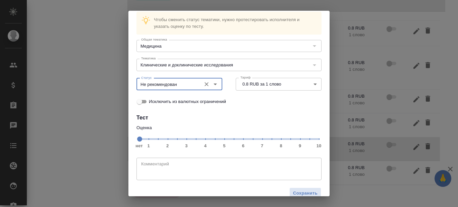
scroll to position [34, 0]
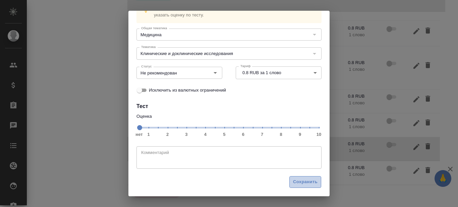
click at [302, 182] on span "Сохранить" at bounding box center [305, 182] width 24 height 8
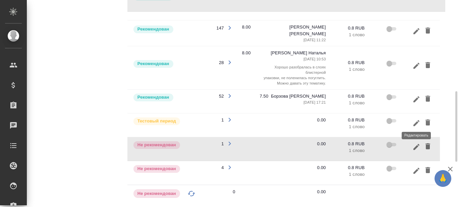
click at [418, 119] on icon "button" at bounding box center [417, 123] width 8 height 8
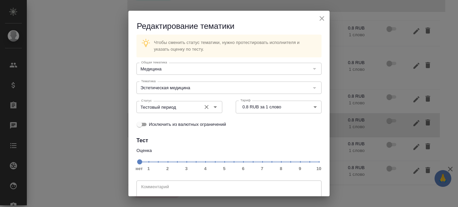
click at [214, 107] on icon "Open" at bounding box center [215, 107] width 3 height 2
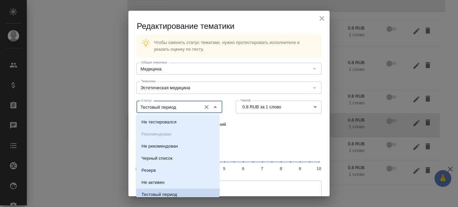
scroll to position [3, 0]
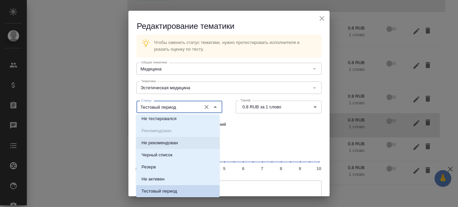
click at [172, 143] on p "Не рекомендован" at bounding box center [160, 143] width 37 height 7
type input "Не рекомендован"
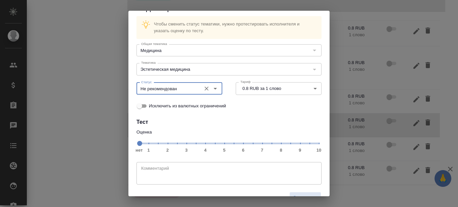
scroll to position [34, 0]
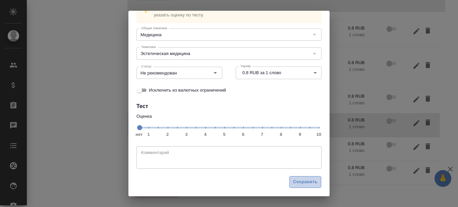
click at [299, 182] on span "Сохранить" at bounding box center [305, 182] width 24 height 8
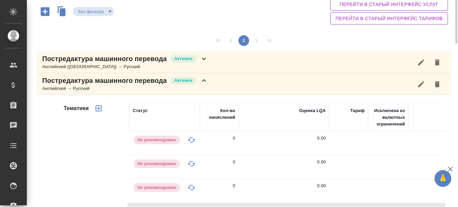
scroll to position [20, 0]
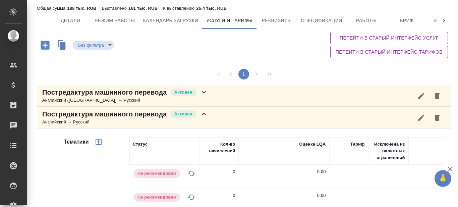
click at [205, 114] on icon at bounding box center [204, 114] width 8 height 8
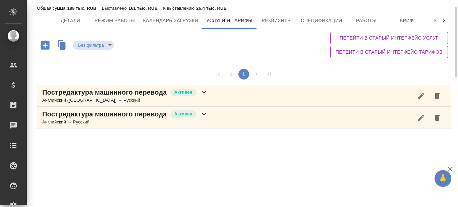
scroll to position [0, 0]
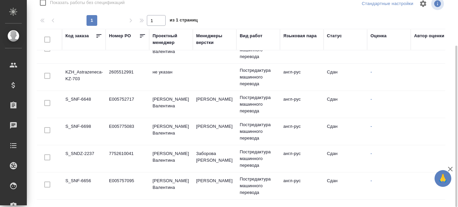
scroll to position [532, 0]
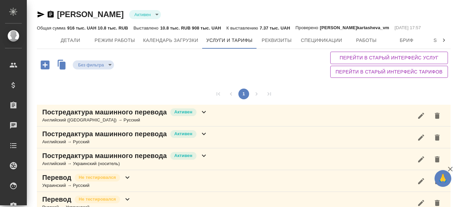
scroll to position [34, 0]
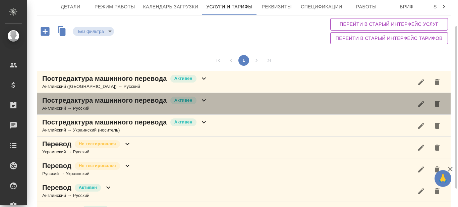
click at [204, 100] on icon at bounding box center [204, 100] width 8 height 8
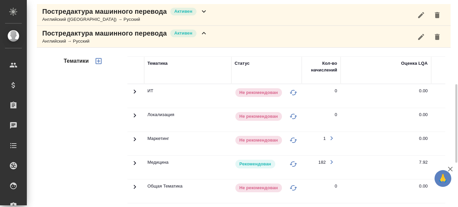
scroll to position [168, 0]
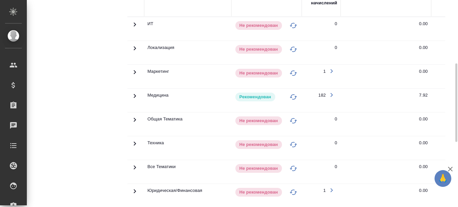
click at [134, 95] on icon at bounding box center [135, 96] width 8 height 8
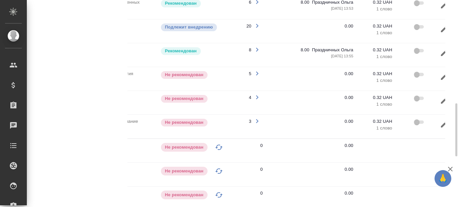
scroll to position [0, 102]
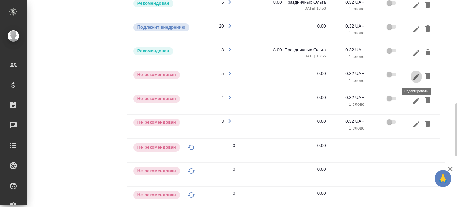
click at [416, 77] on icon "button" at bounding box center [417, 76] width 6 height 6
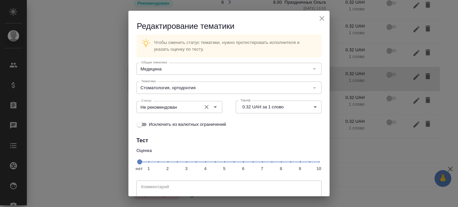
click at [214, 107] on icon "Open" at bounding box center [215, 107] width 3 height 2
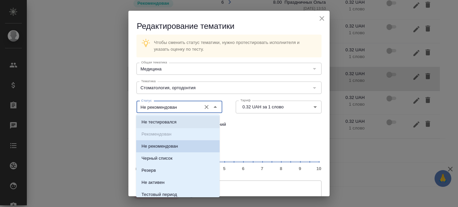
click at [170, 135] on ul "Не тестировался Рекомендован Не рекомендован Черный список Резерв Не активен Те…" at bounding box center [178, 169] width 84 height 97
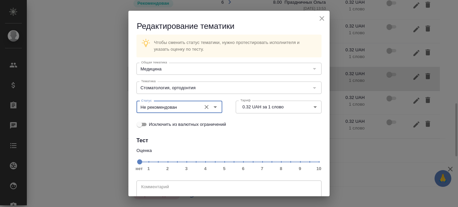
drag, startPoint x: 315, startPoint y: 19, endPoint x: 219, endPoint y: 206, distance: 210.5
click at [318, 18] on icon "close" at bounding box center [322, 18] width 8 height 8
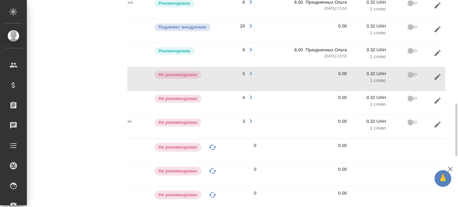
scroll to position [0, 89]
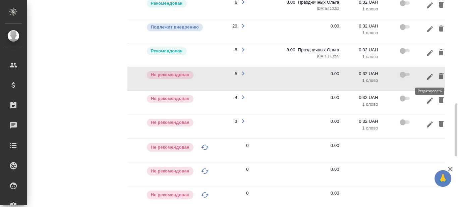
click at [430, 75] on icon "button" at bounding box center [430, 77] width 8 height 8
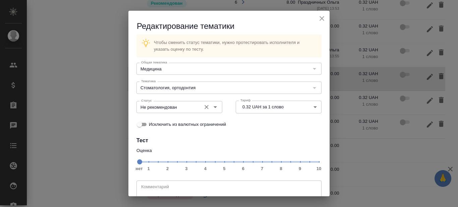
click at [213, 108] on icon "Open" at bounding box center [215, 107] width 8 height 8
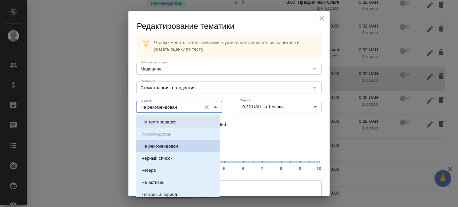
click at [156, 132] on ul "Не тестировался Рекомендован Не рекомендован Черный список Резерв Не активен Те…" at bounding box center [178, 169] width 84 height 97
click at [267, 134] on div "Чтобы сменить статус тематики, нужно протестировать исполнителя и указать оценк…" at bounding box center [228, 119] width 201 height 175
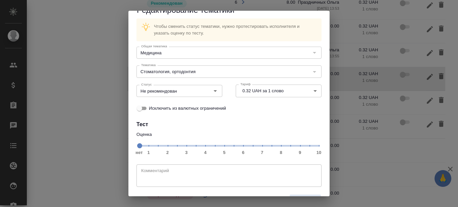
scroll to position [0, 0]
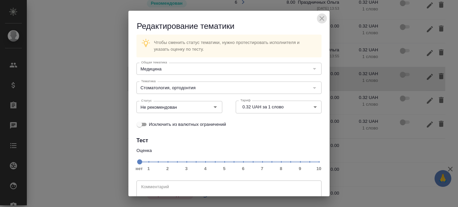
click at [318, 20] on icon "close" at bounding box center [322, 18] width 8 height 8
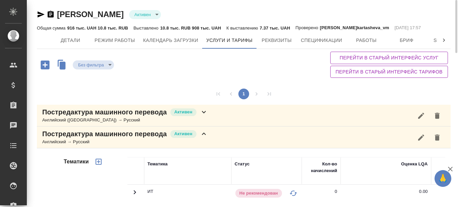
click at [39, 14] on icon "button" at bounding box center [41, 14] width 8 height 8
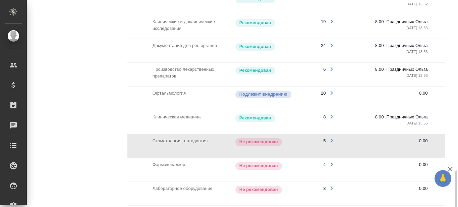
scroll to position [403, 0]
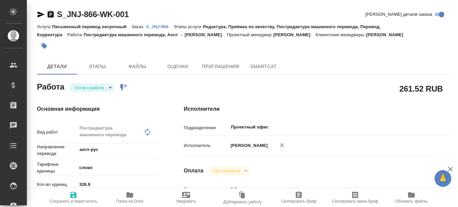
type textarea "x"
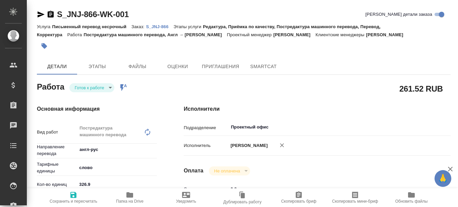
type textarea "x"
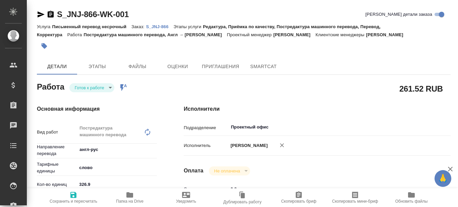
type textarea "x"
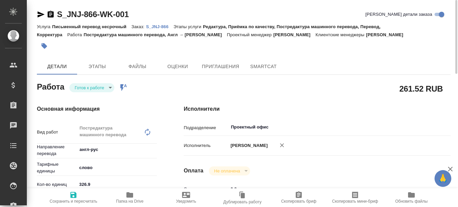
type textarea "x"
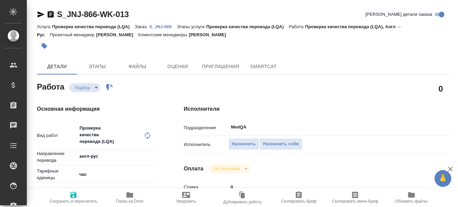
type textarea "x"
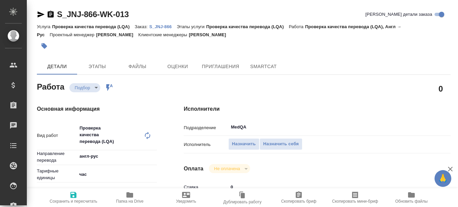
type textarea "x"
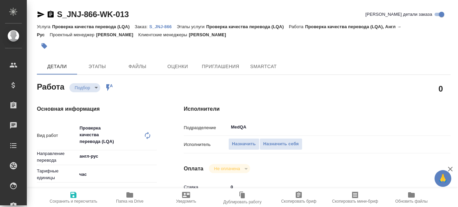
type textarea "x"
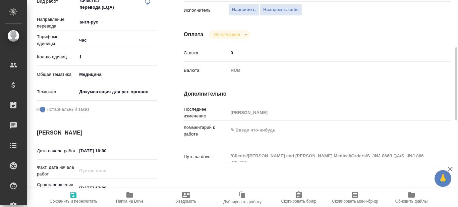
type textarea "x"
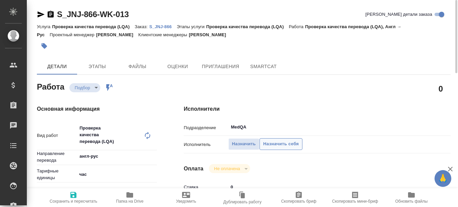
click at [289, 144] on span "Назначить себя" at bounding box center [281, 144] width 36 height 8
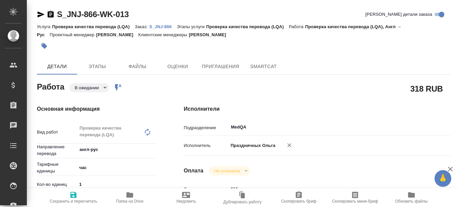
type textarea "x"
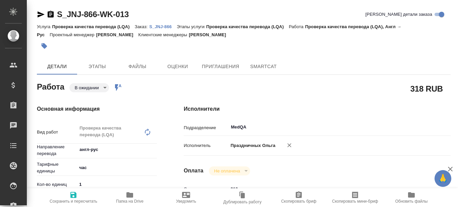
type textarea "x"
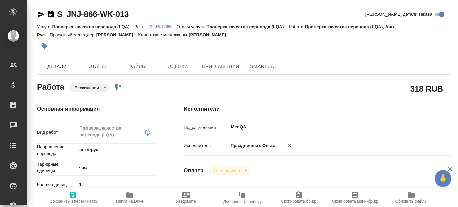
type textarea "x"
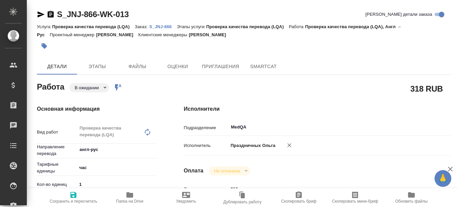
type textarea "x"
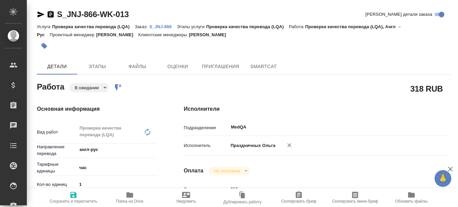
type textarea "x"
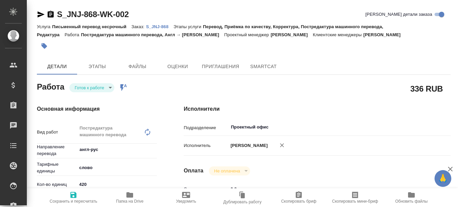
type textarea "x"
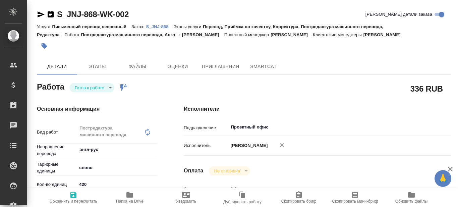
type textarea "x"
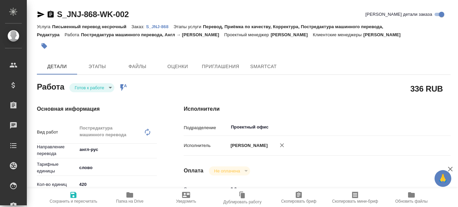
type textarea "x"
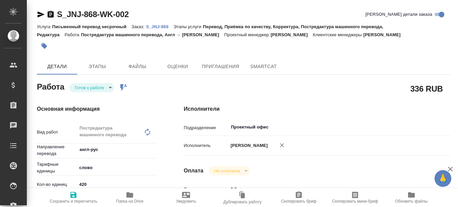
type textarea "x"
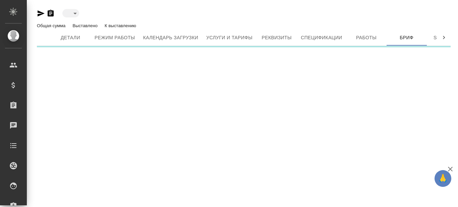
type input "active"
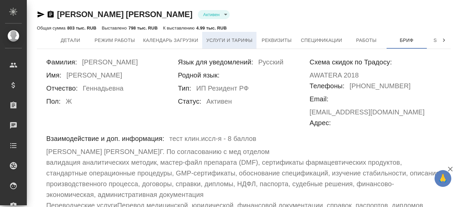
click at [241, 39] on span "Услуги и тарифы" at bounding box center [229, 40] width 46 height 8
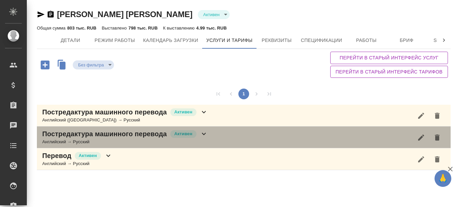
click at [204, 131] on icon at bounding box center [204, 134] width 8 height 8
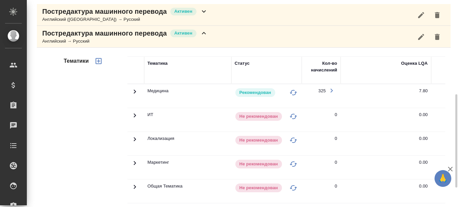
scroll to position [67, 0]
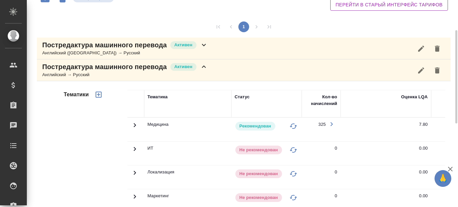
click at [134, 125] on icon at bounding box center [135, 125] width 8 height 8
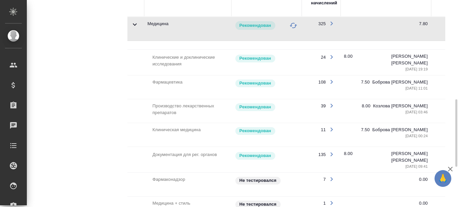
scroll to position [201, 0]
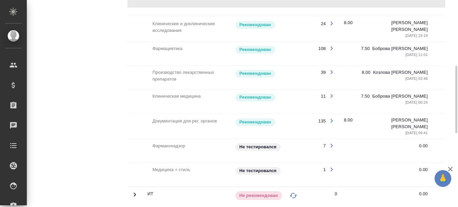
click at [260, 144] on p "Не тестировался" at bounding box center [257, 147] width 37 height 7
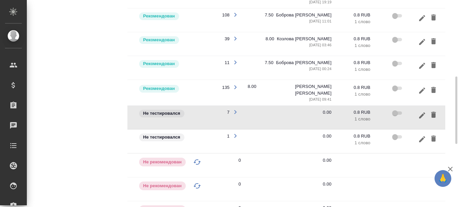
scroll to position [0, 102]
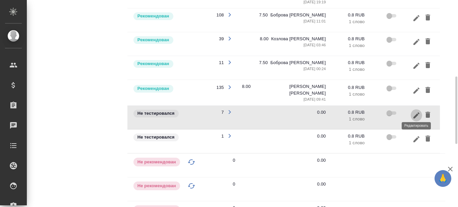
click at [417, 112] on icon "button" at bounding box center [417, 115] width 6 height 6
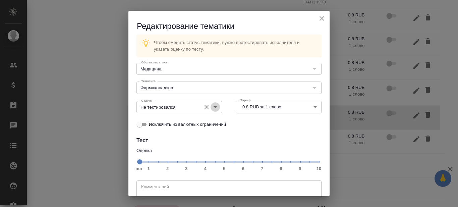
click at [215, 108] on icon "Open" at bounding box center [215, 107] width 8 height 8
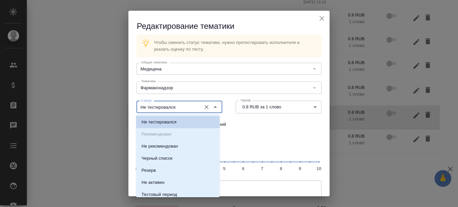
click at [170, 134] on ul "Не тестировался Рекомендован Не рекомендован Черный список Резерв Не активен Те…" at bounding box center [178, 169] width 84 height 97
click at [318, 20] on icon "close" at bounding box center [322, 18] width 8 height 8
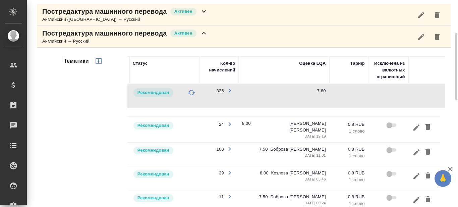
scroll to position [67, 0]
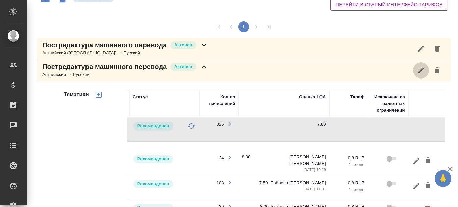
click at [421, 69] on icon "button" at bounding box center [421, 70] width 8 height 8
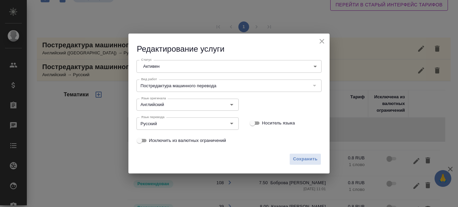
click at [321, 42] on icon "close" at bounding box center [322, 41] width 5 height 5
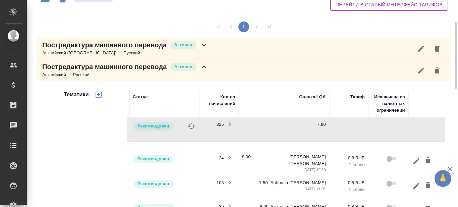
scroll to position [0, 0]
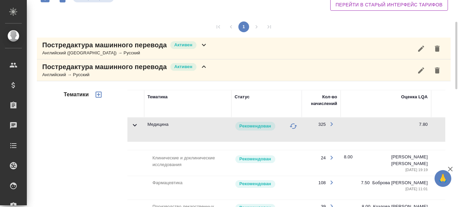
click at [99, 95] on icon "button" at bounding box center [99, 95] width 6 height 6
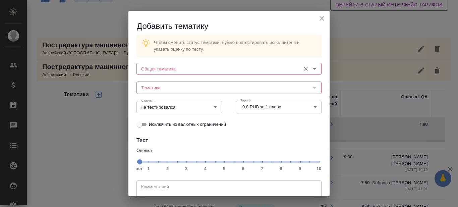
click at [312, 67] on icon "Open" at bounding box center [315, 69] width 8 height 8
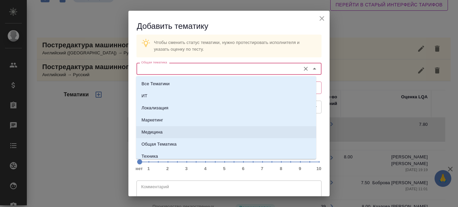
drag, startPoint x: 170, startPoint y: 131, endPoint x: 197, endPoint y: 120, distance: 29.0
click at [170, 131] on li "Медицина" at bounding box center [226, 132] width 180 height 12
type input "Медицина"
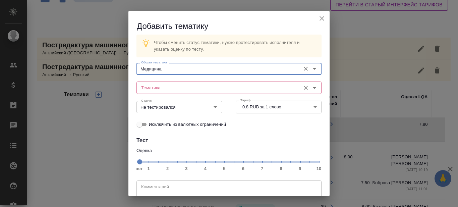
click at [311, 84] on icon "Open" at bounding box center [315, 88] width 8 height 8
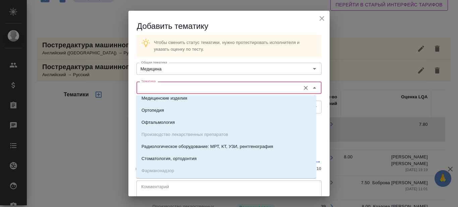
scroll to position [101, 0]
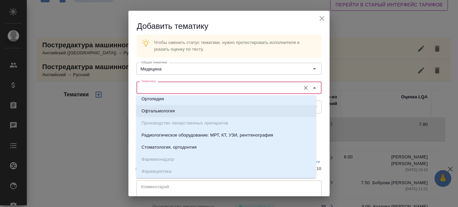
click at [181, 111] on li "Офтальмология" at bounding box center [226, 111] width 180 height 12
type input "Офтальмология"
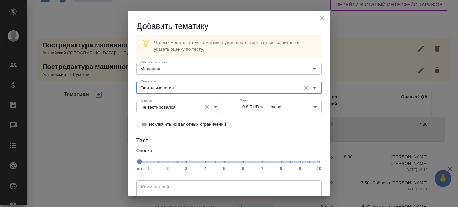
click at [214, 107] on icon "Open" at bounding box center [215, 107] width 3 height 2
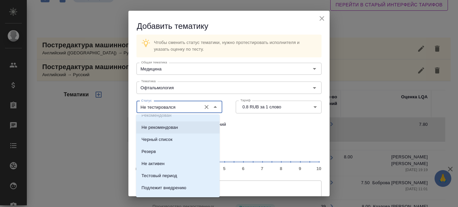
scroll to position [28, 0]
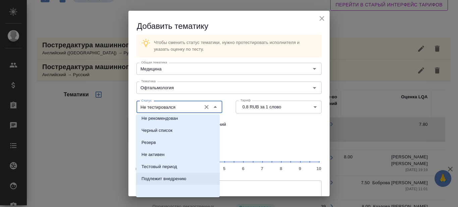
click at [179, 178] on p "Подлежит внедрению" at bounding box center [164, 178] width 45 height 7
type input "Подлежит внедрению"
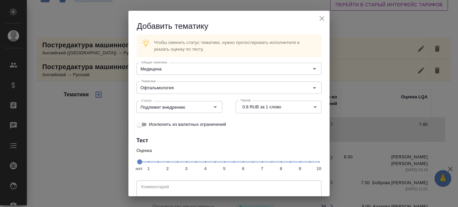
click at [275, 121] on div "Исключить из валютных ограничений" at bounding box center [229, 124] width 185 height 14
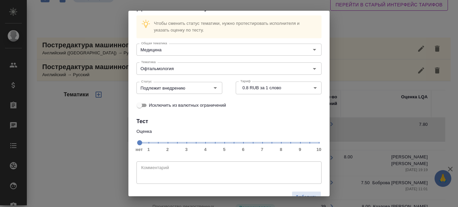
scroll to position [34, 0]
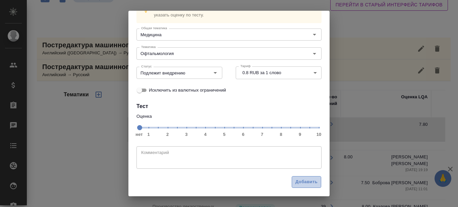
click at [299, 181] on span "Добавить" at bounding box center [307, 182] width 22 height 8
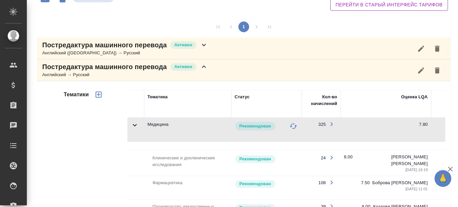
scroll to position [0, 0]
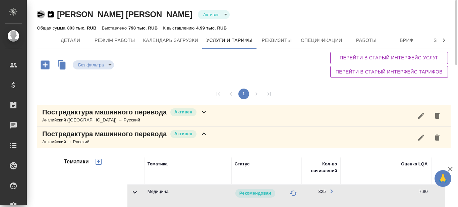
click at [39, 14] on icon "button" at bounding box center [41, 14] width 8 height 8
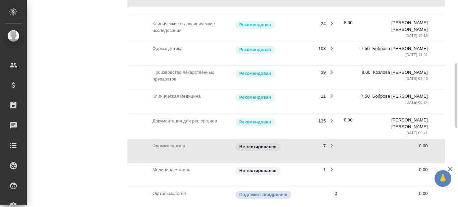
scroll to position [235, 0]
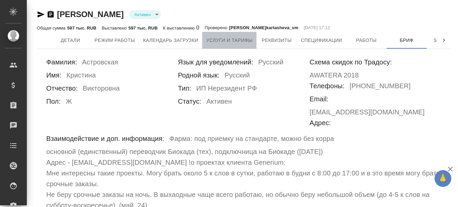
click at [228, 40] on span "Услуги и тарифы" at bounding box center [229, 40] width 46 height 8
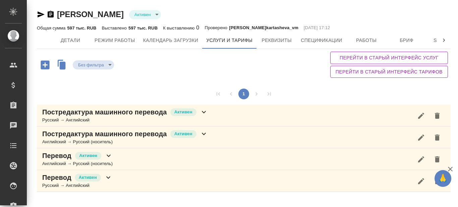
click at [204, 134] on icon at bounding box center [204, 134] width 8 height 8
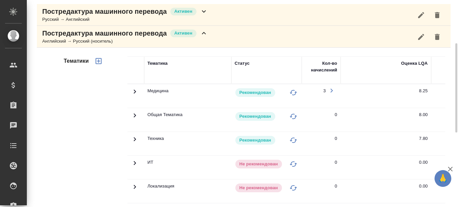
scroll to position [134, 0]
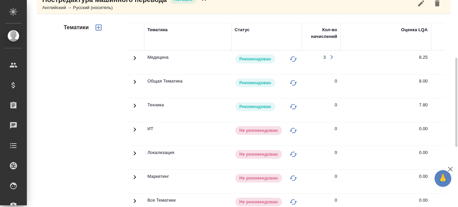
click at [134, 57] on icon at bounding box center [135, 58] width 2 height 4
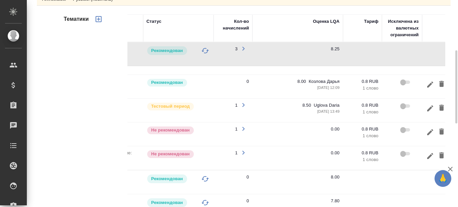
scroll to position [0, 89]
click at [430, 156] on icon "button" at bounding box center [430, 156] width 6 height 6
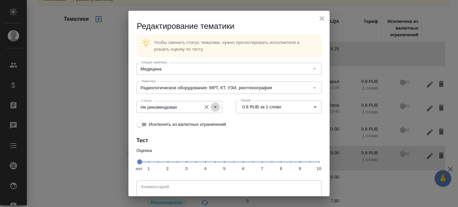
click at [215, 107] on icon "Open" at bounding box center [215, 107] width 8 height 8
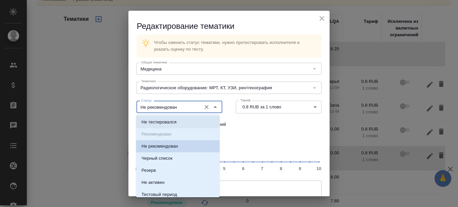
click at [166, 135] on ul "Не тестировался Рекомендован Не рекомендован Черный список Резерв Не активен Те…" at bounding box center [178, 169] width 84 height 97
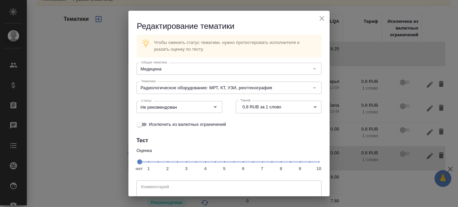
click at [268, 139] on h4 "Тест" at bounding box center [229, 141] width 185 height 8
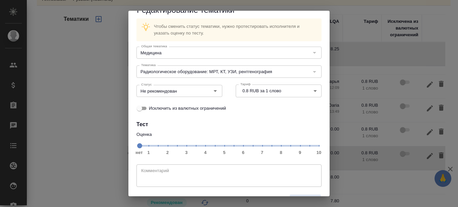
scroll to position [0, 0]
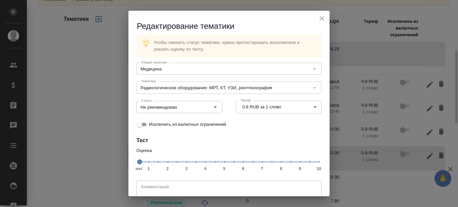
click at [318, 20] on icon "close" at bounding box center [322, 18] width 8 height 8
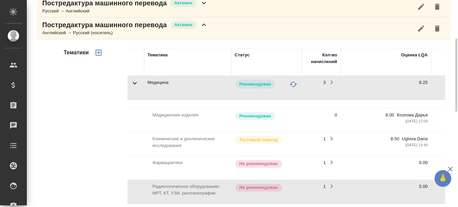
scroll to position [75, 0]
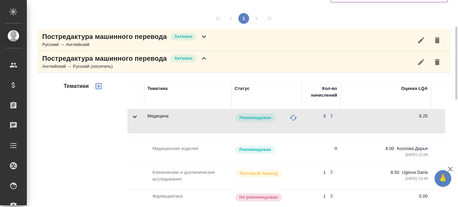
click at [205, 37] on icon at bounding box center [204, 37] width 8 height 8
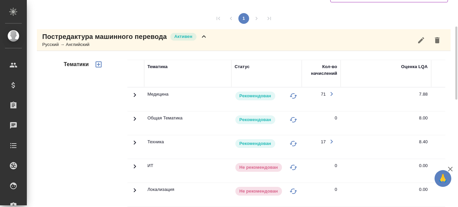
click at [134, 91] on icon at bounding box center [135, 95] width 8 height 8
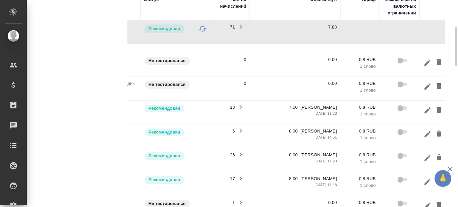
scroll to position [0, 95]
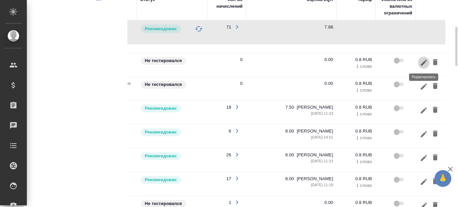
click at [424, 62] on icon "button" at bounding box center [424, 62] width 6 height 6
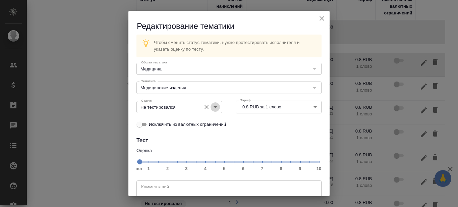
click at [213, 105] on icon "Open" at bounding box center [215, 107] width 8 height 8
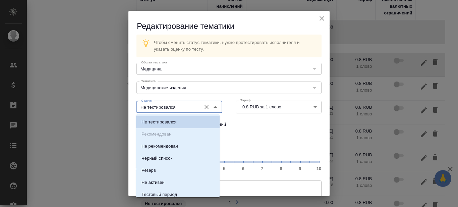
click at [162, 137] on ul "Не тестировался Рекомендован Не рекомендован Черный список Резерв Не активен Те…" at bounding box center [178, 169] width 84 height 97
click at [258, 134] on div "Чтобы сменить статус тематики, нужно протестировать исполнителя и указать оценк…" at bounding box center [228, 119] width 201 height 175
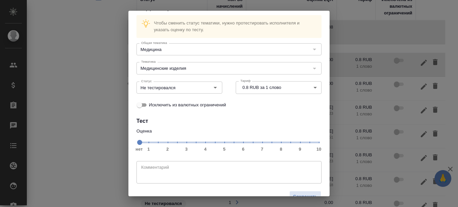
scroll to position [0, 0]
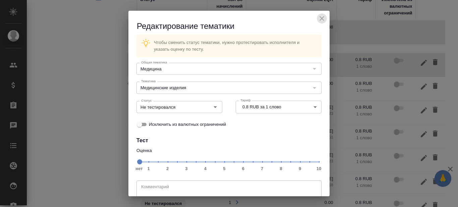
click at [318, 15] on icon "close" at bounding box center [322, 18] width 8 height 8
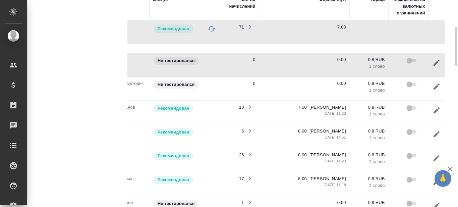
scroll to position [0, 102]
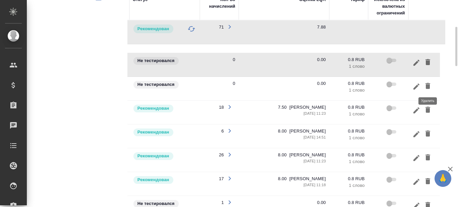
click at [427, 86] on icon "button" at bounding box center [428, 86] width 5 height 6
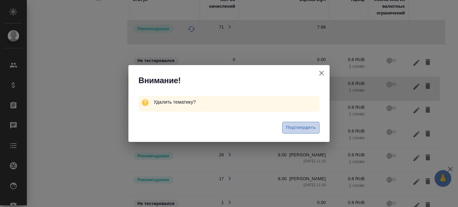
click at [291, 128] on span "Подтвердить" at bounding box center [301, 128] width 30 height 8
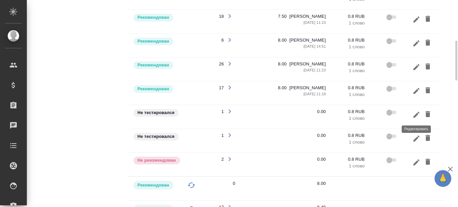
click at [415, 114] on icon "button" at bounding box center [417, 115] width 8 height 8
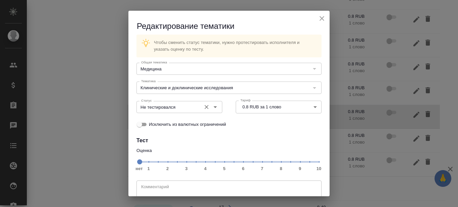
click at [214, 105] on icon "Open" at bounding box center [215, 107] width 8 height 8
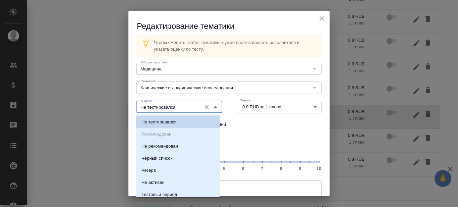
click at [164, 134] on ul "Не тестировался Рекомендован Не рекомендован Черный список Резерв Не активен Те…" at bounding box center [178, 169] width 84 height 97
click at [274, 125] on div "Исключить из валютных ограничений" at bounding box center [229, 124] width 185 height 14
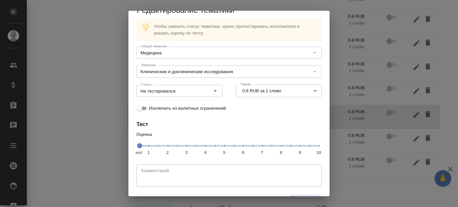
scroll to position [0, 0]
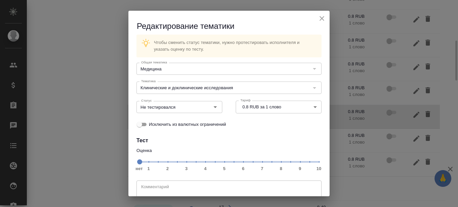
drag, startPoint x: 315, startPoint y: 19, endPoint x: 278, endPoint y: 140, distance: 126.2
click at [318, 19] on icon "close" at bounding box center [322, 18] width 8 height 8
